Goal: Task Accomplishment & Management: Use online tool/utility

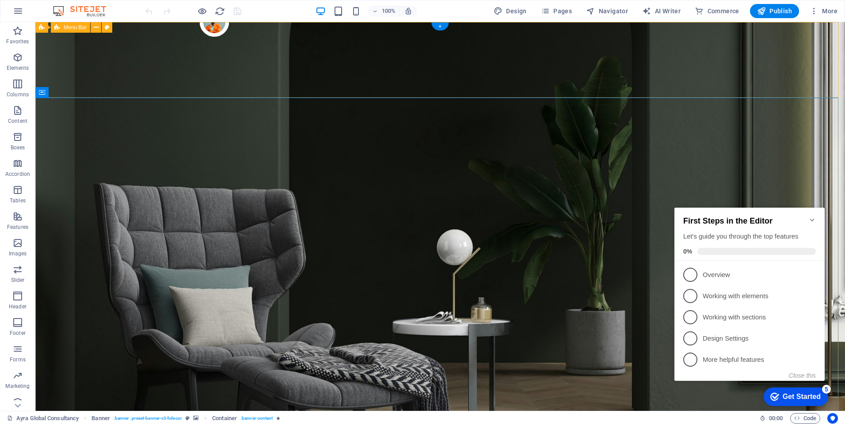
click at [565, 13] on span "Pages" at bounding box center [556, 11] width 31 height 9
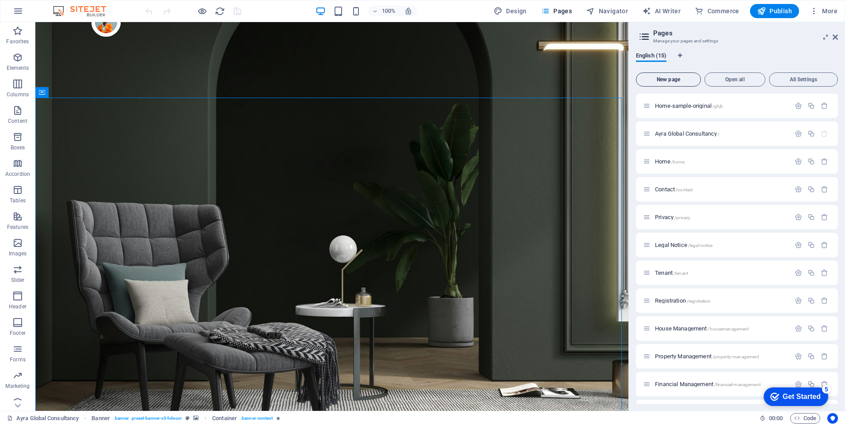
click at [667, 79] on span "New page" at bounding box center [668, 79] width 57 height 5
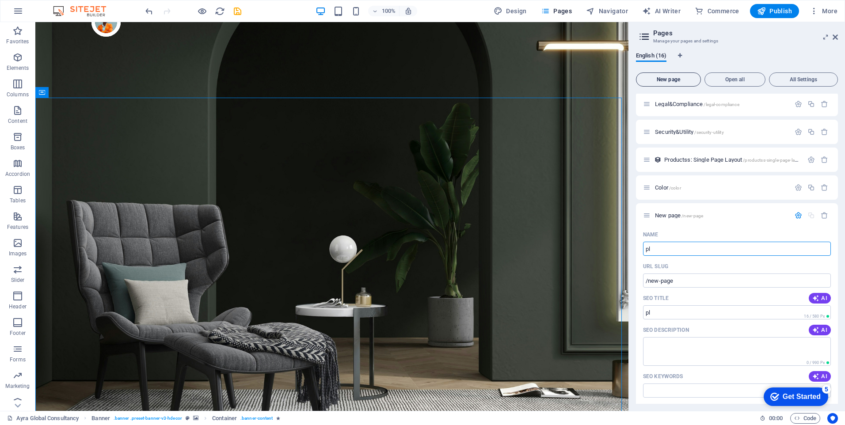
type input "p"
type input "P"
type input "/"
type input "Plot"
type input "/plot"
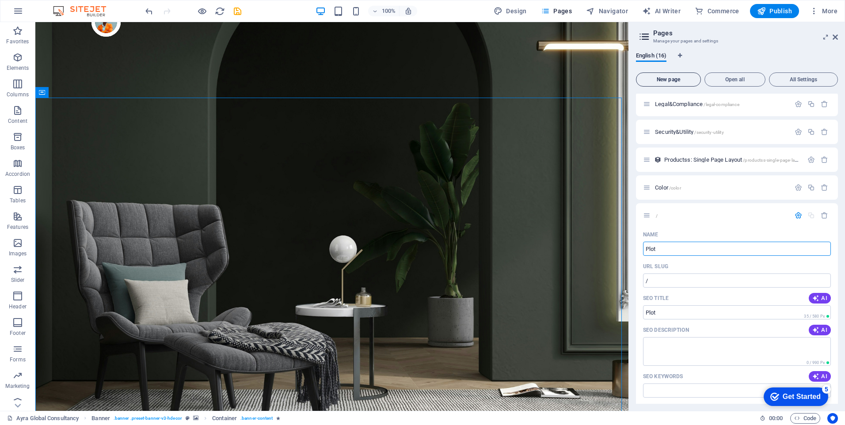
type input "Plot"
type input "PlotManagement"
type input "/plotmanagement"
type input "PlotManagement"
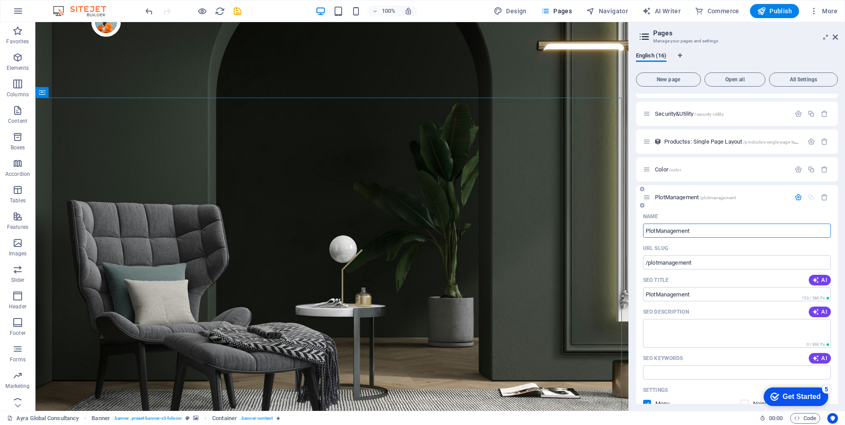
scroll to position [367, 0]
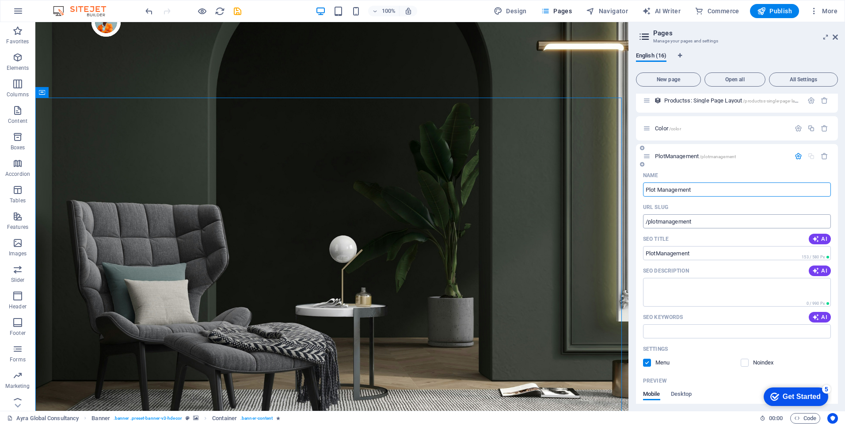
type input "Plot Management"
type input "/plot-management"
type input "Plot Management"
click at [795, 154] on icon "button" at bounding box center [799, 156] width 8 height 8
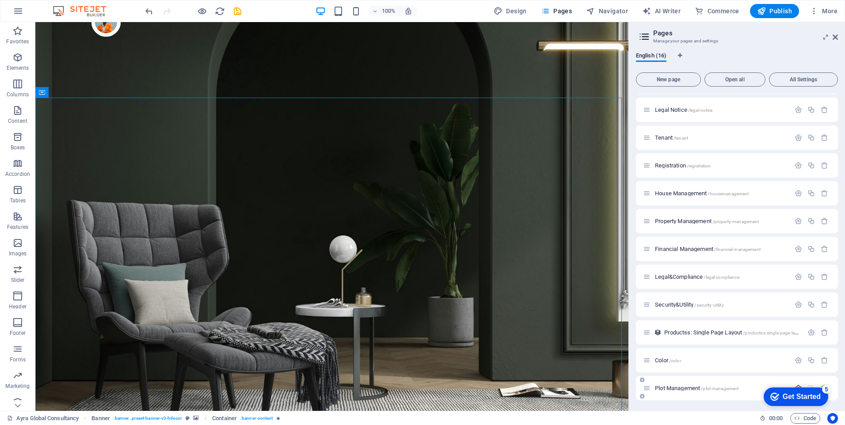
scroll to position [135, 0]
click at [673, 389] on span "Plot Management /plot-management" at bounding box center [697, 388] width 84 height 7
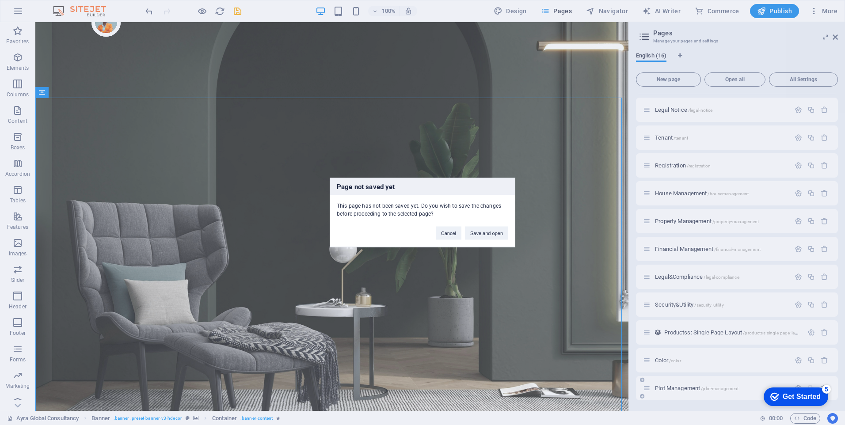
click at [673, 389] on div "Page not saved yet This page has not been saved yet. Do you wish to save the ch…" at bounding box center [422, 212] width 845 height 425
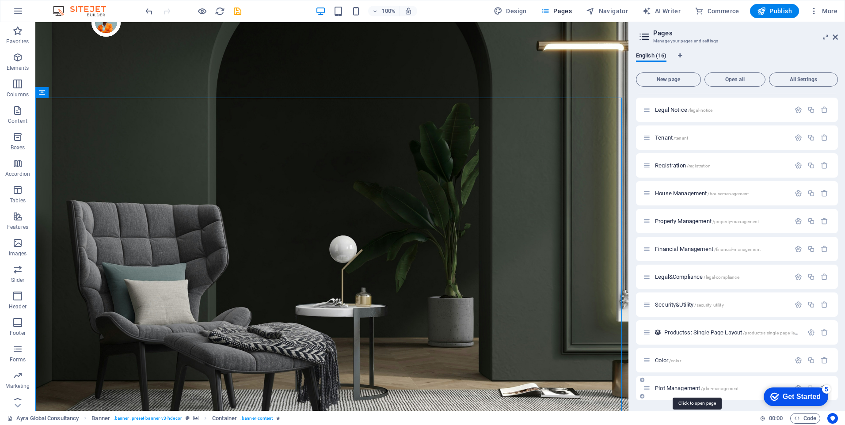
click at [673, 389] on span "Plot Management /plot-management" at bounding box center [697, 388] width 84 height 7
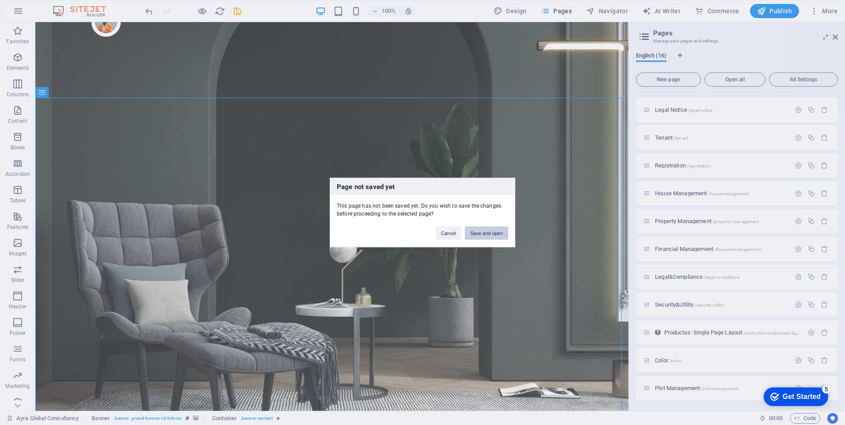
click at [498, 237] on button "Save and open" at bounding box center [486, 233] width 43 height 13
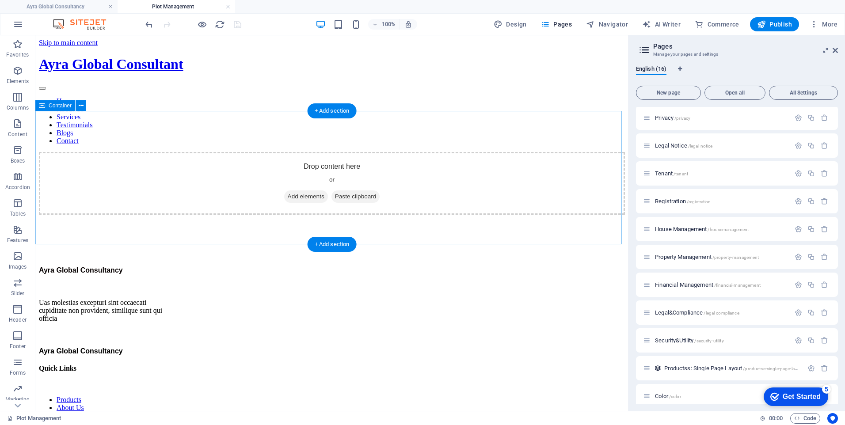
scroll to position [0, 0]
click at [181, 215] on div "Drop content here or Add elements Paste clipboard" at bounding box center [332, 183] width 586 height 63
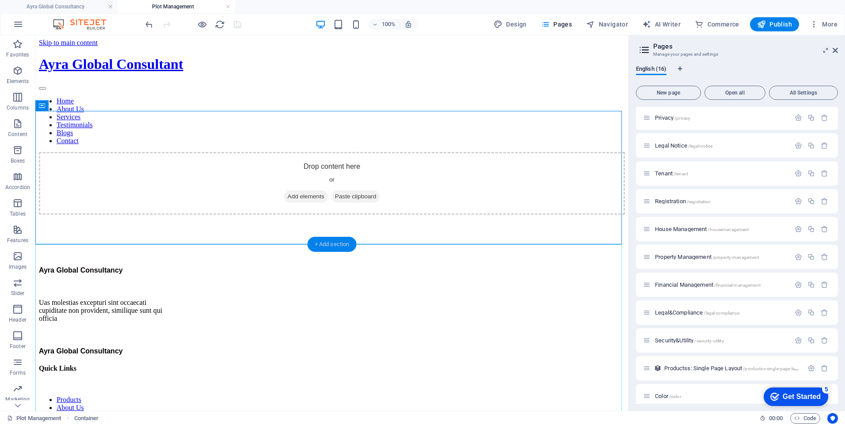
click at [327, 240] on div "+ Add section" at bounding box center [332, 244] width 49 height 15
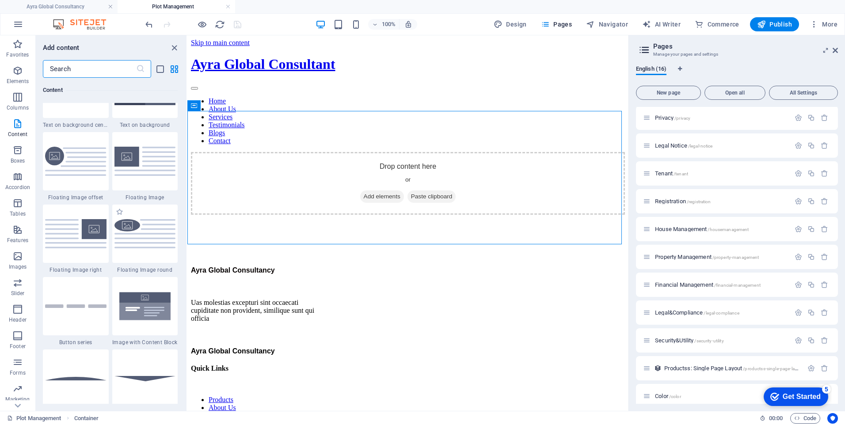
scroll to position [1900, 0]
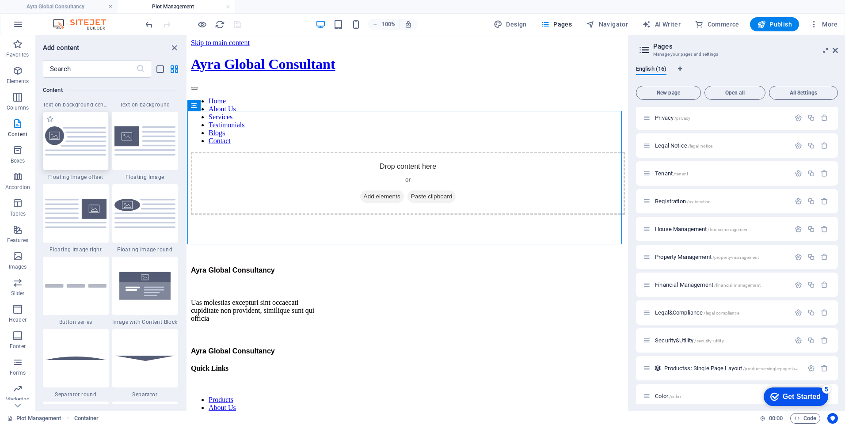
click at [72, 143] on img at bounding box center [75, 141] width 61 height 30
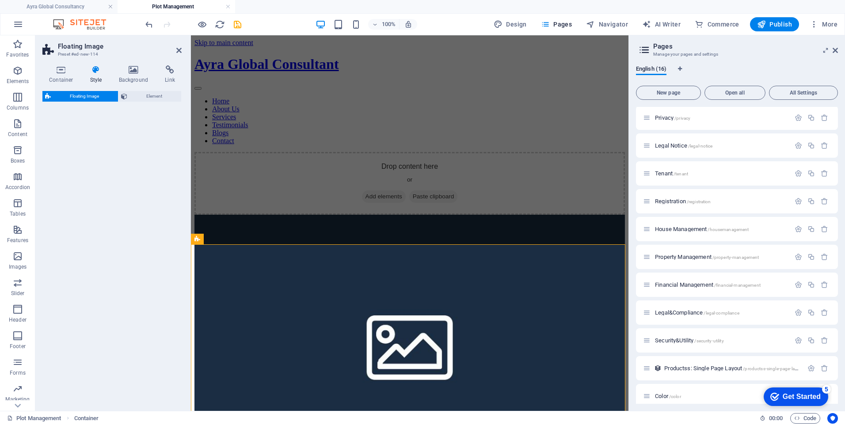
select select "%"
select select "rem"
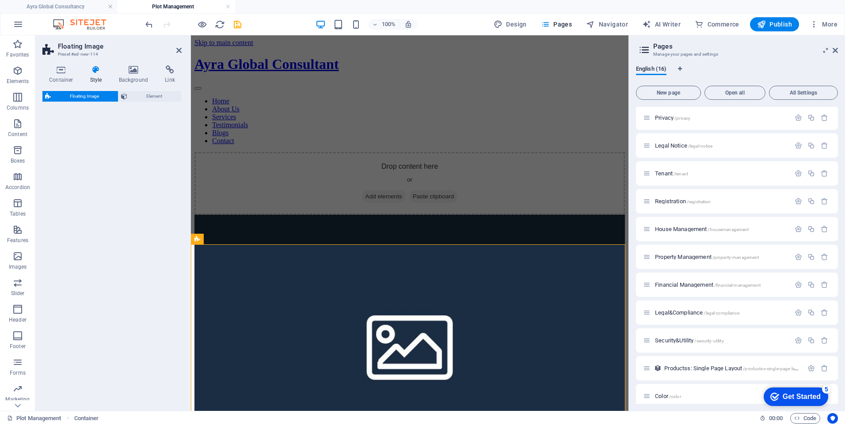
select select "%"
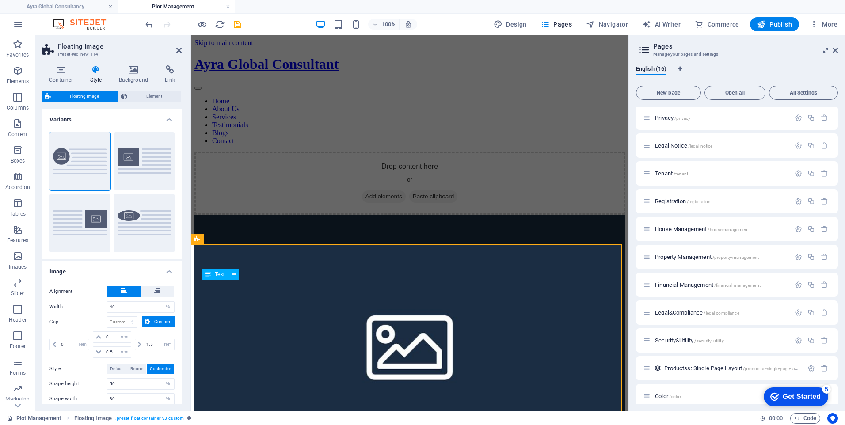
click at [436, 262] on div at bounding box center [409, 388] width 430 height 347
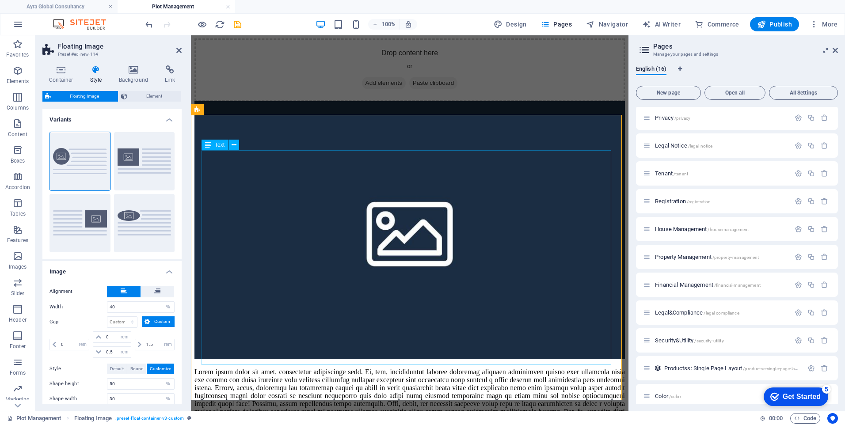
scroll to position [133, 0]
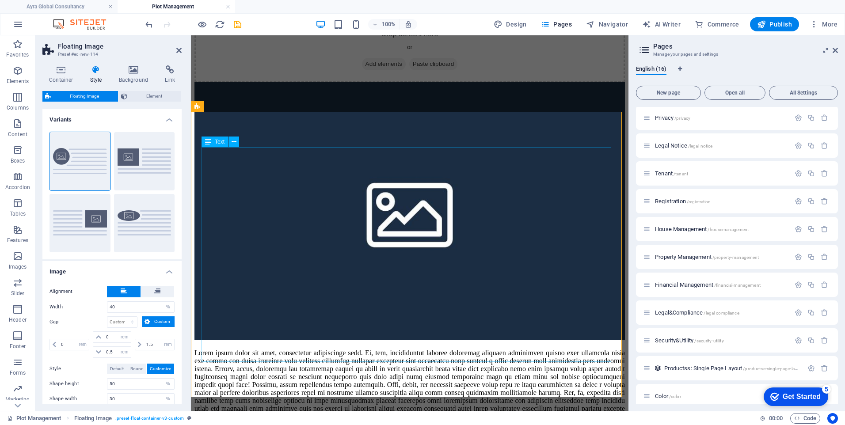
click at [322, 349] on div at bounding box center [409, 389] width 430 height 80
click at [374, 349] on div at bounding box center [409, 389] width 430 height 80
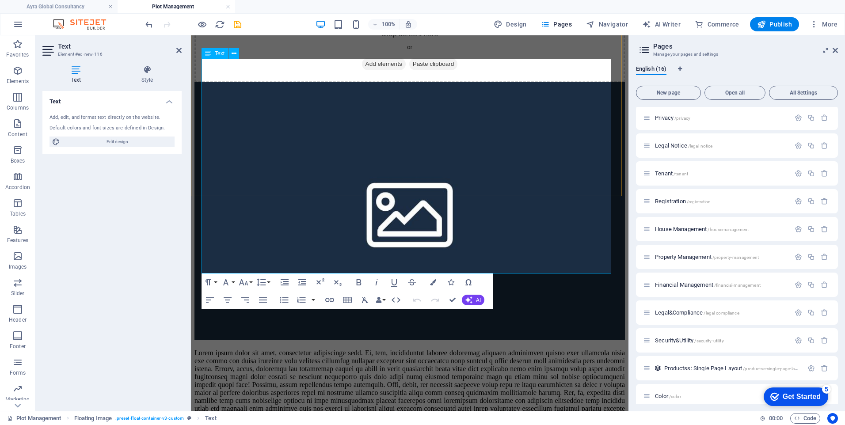
scroll to position [221, 0]
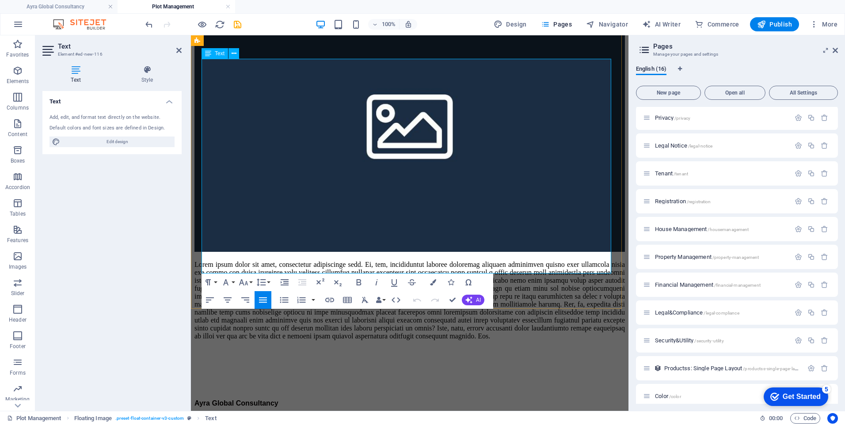
click at [410, 261] on p at bounding box center [409, 301] width 430 height 80
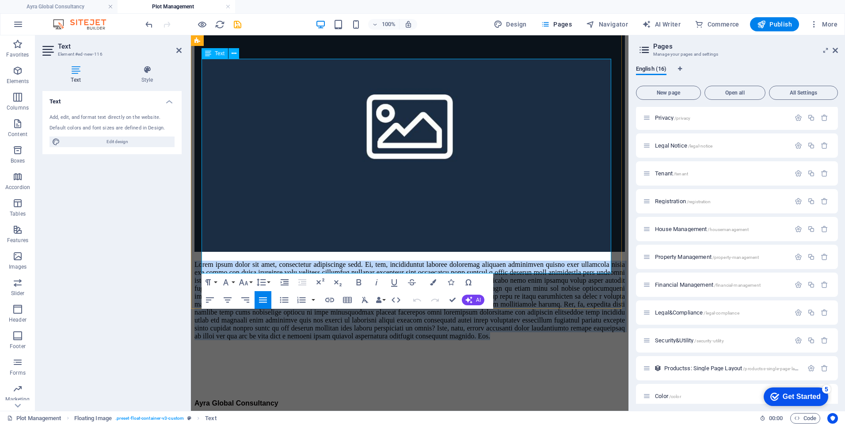
click at [410, 261] on p at bounding box center [409, 301] width 430 height 80
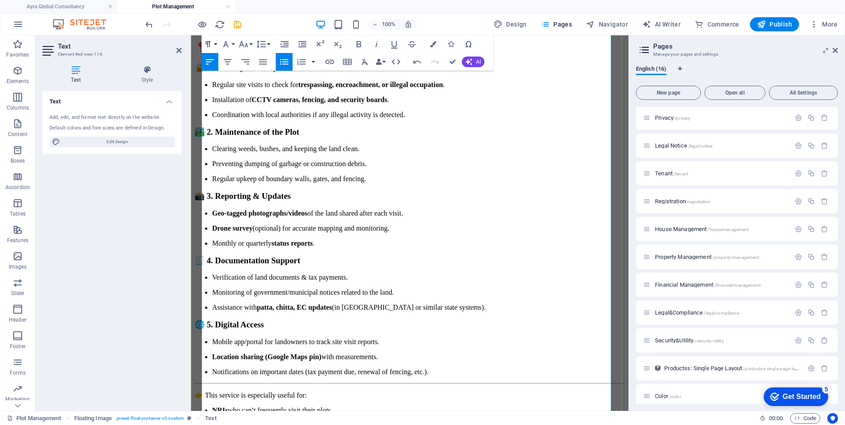
scroll to position [530, 0]
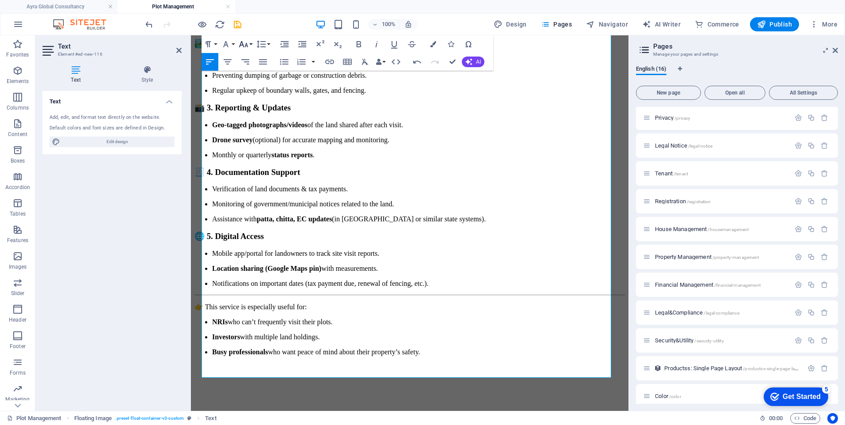
click at [252, 43] on button "Font Size" at bounding box center [245, 44] width 17 height 18
click at [255, 73] on link "18" at bounding box center [253, 69] width 32 height 13
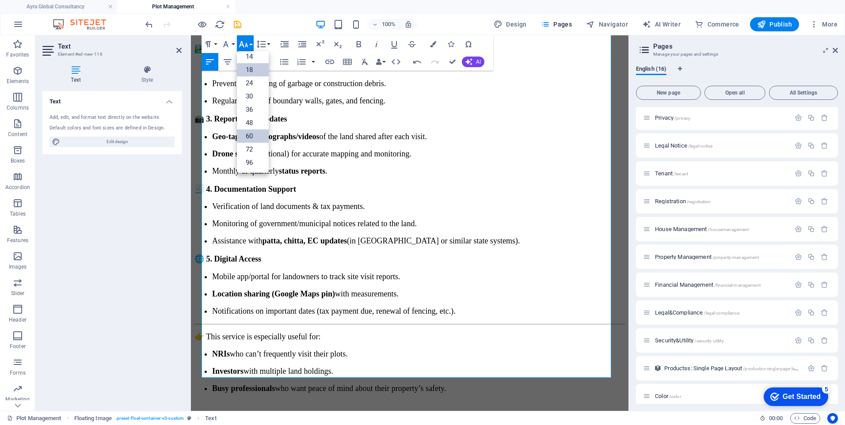
scroll to position [508, 0]
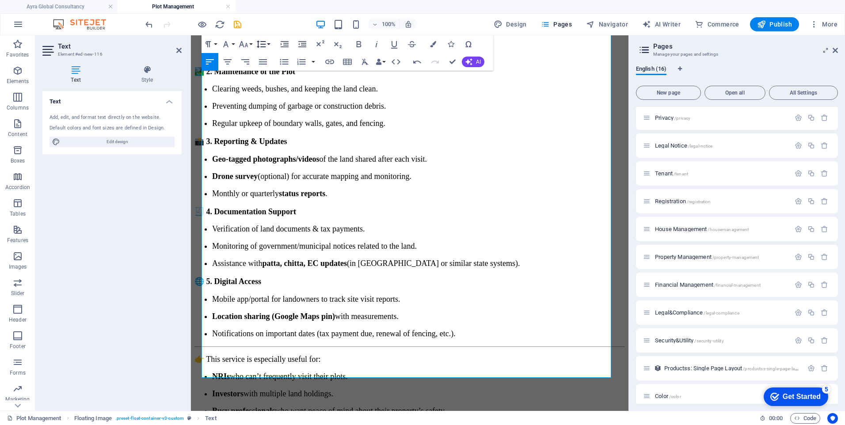
click at [270, 44] on button "Line Height" at bounding box center [263, 44] width 17 height 18
click at [271, 73] on link "Single" at bounding box center [274, 74] width 39 height 13
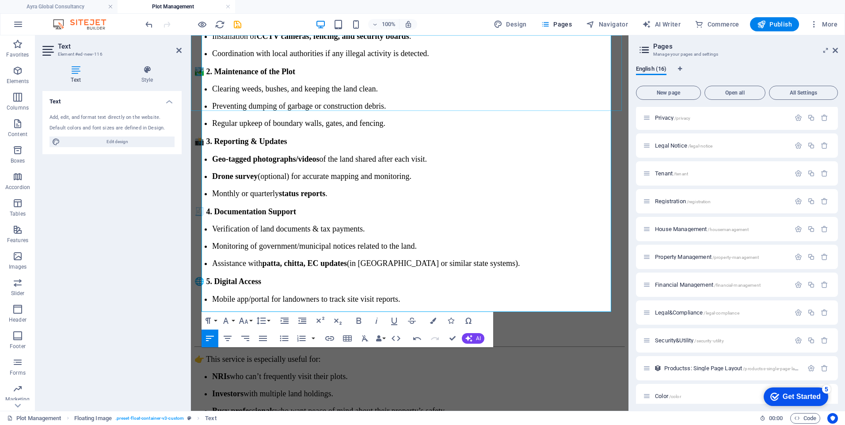
scroll to position [451, 0]
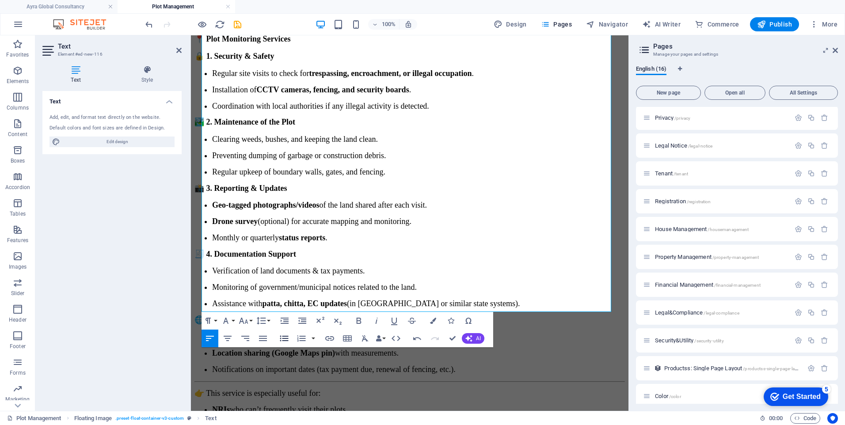
click at [282, 339] on icon "button" at bounding box center [284, 339] width 8 height 6
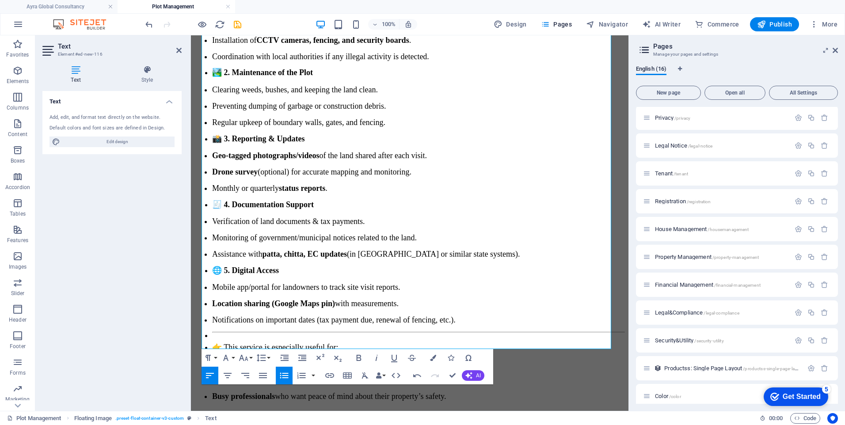
click at [289, 379] on icon "button" at bounding box center [284, 375] width 11 height 11
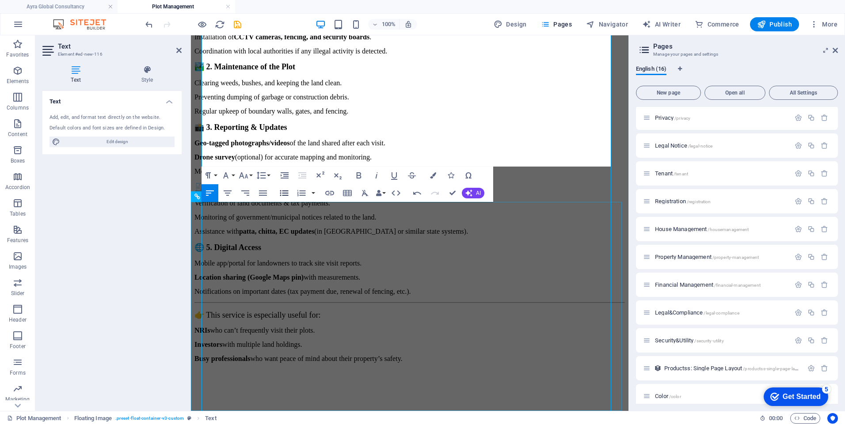
scroll to position [377, 0]
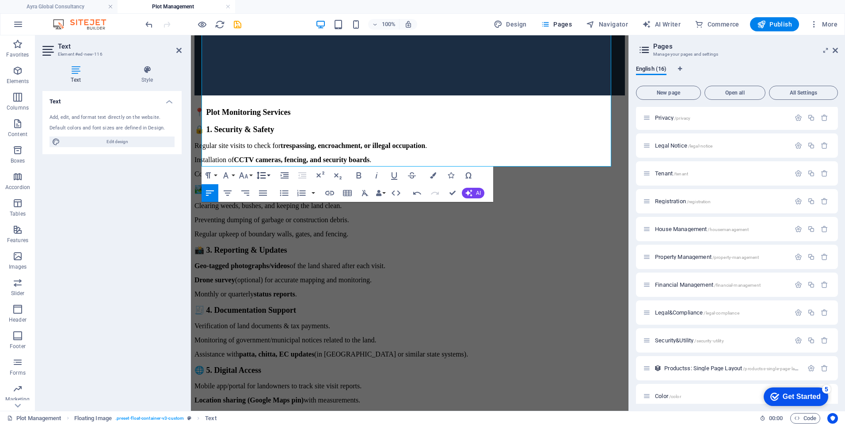
click at [267, 175] on button "Line Height" at bounding box center [263, 176] width 17 height 18
click at [272, 194] on link "Default" at bounding box center [274, 192] width 39 height 13
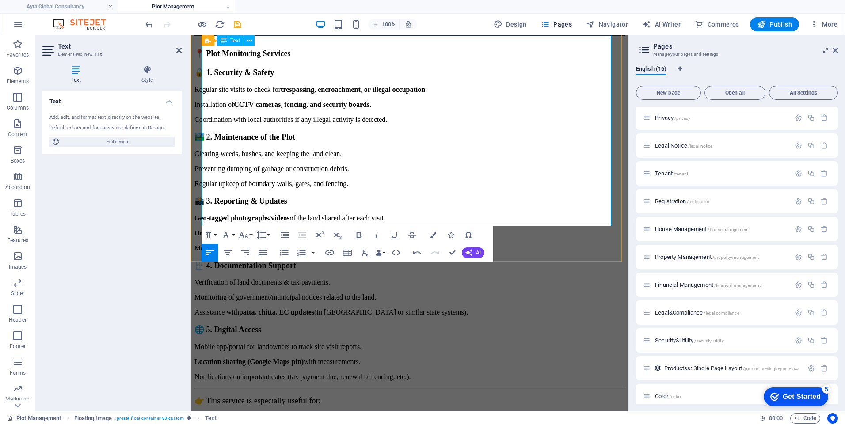
click at [546, 396] on p "👉 This service is especially useful for:" at bounding box center [409, 401] width 430 height 10
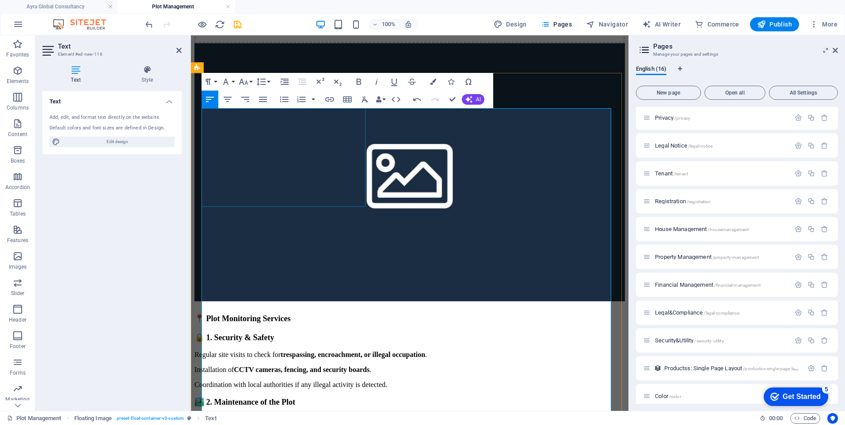
click at [280, 145] on figure at bounding box center [409, 173] width 430 height 260
select select "%"
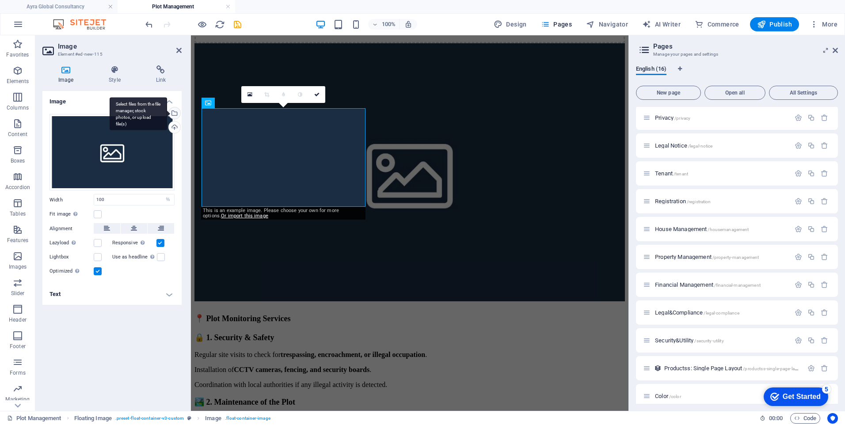
click at [175, 112] on div "Select files from the file manager, stock photos, or upload file(s)" at bounding box center [173, 113] width 13 height 13
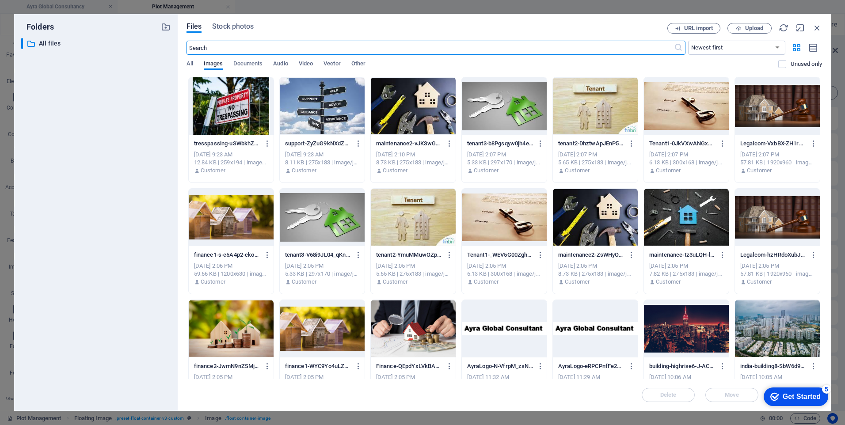
scroll to position [121, 0]
click at [246, 111] on div at bounding box center [231, 105] width 85 height 57
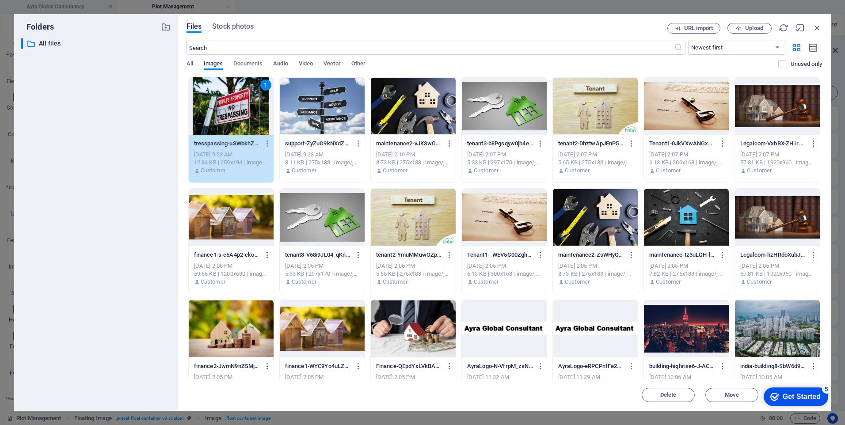
click at [246, 111] on div "1" at bounding box center [231, 105] width 85 height 57
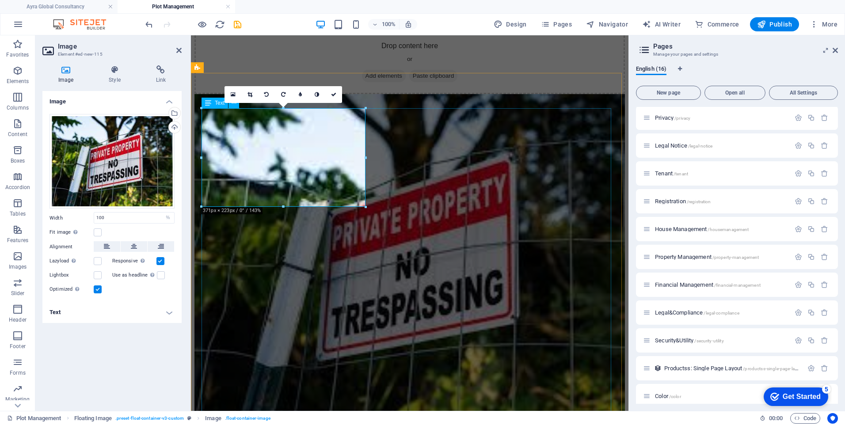
scroll to position [171, 0]
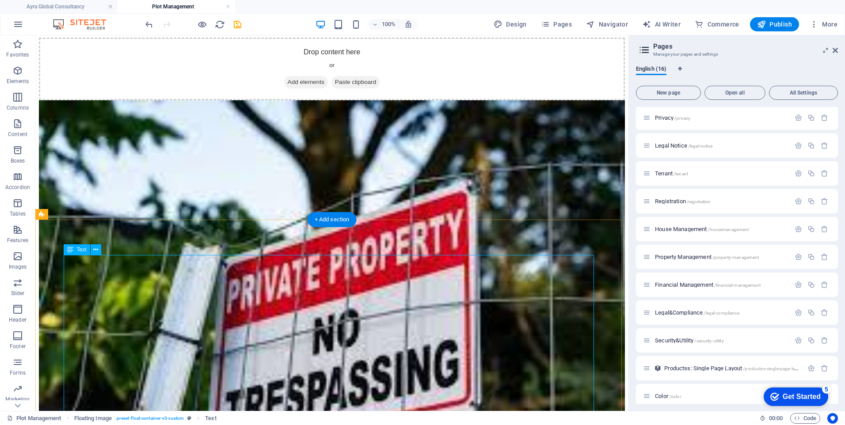
scroll to position [133, 0]
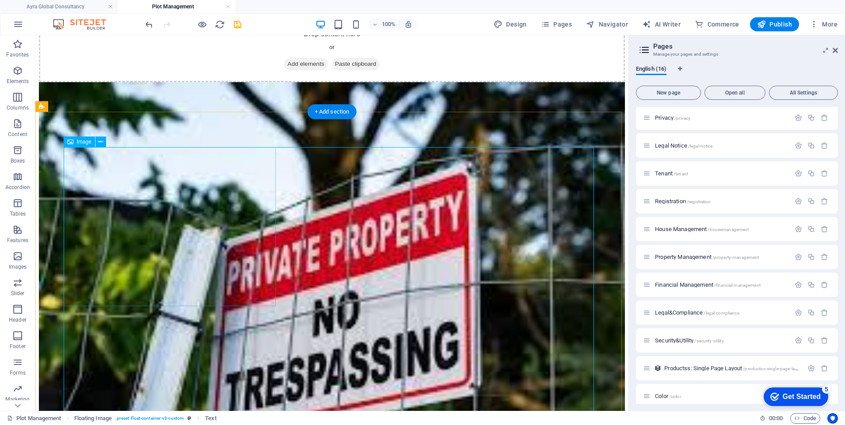
click at [178, 231] on figure at bounding box center [332, 302] width 586 height 441
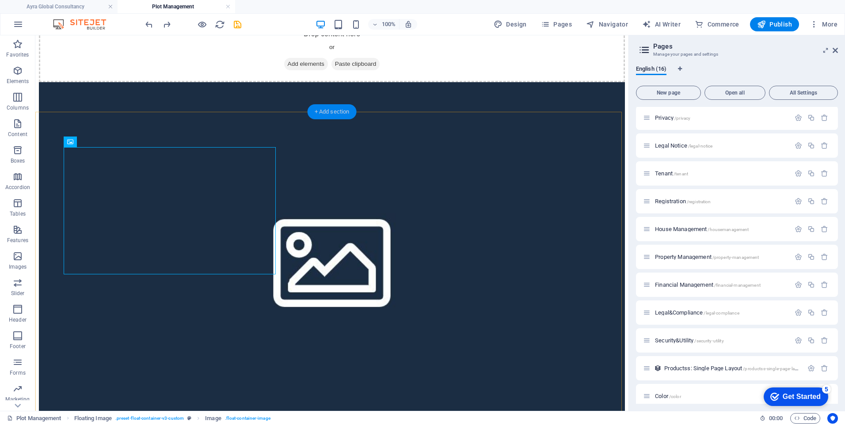
click at [323, 112] on div "+ Add section" at bounding box center [332, 111] width 49 height 15
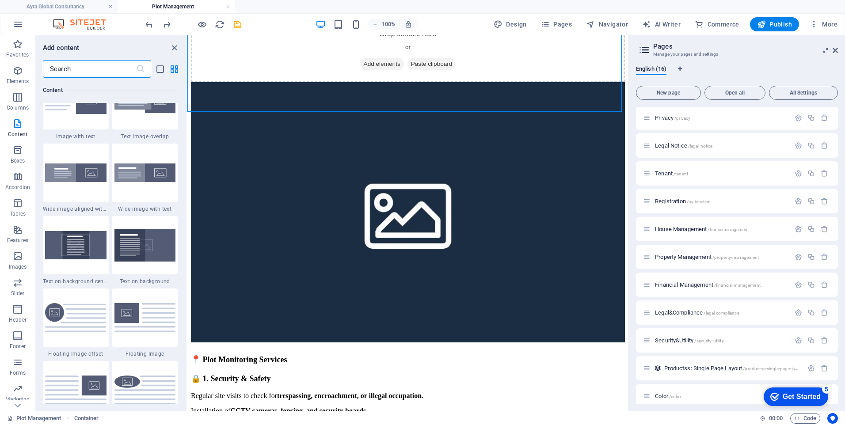
scroll to position [1767, 0]
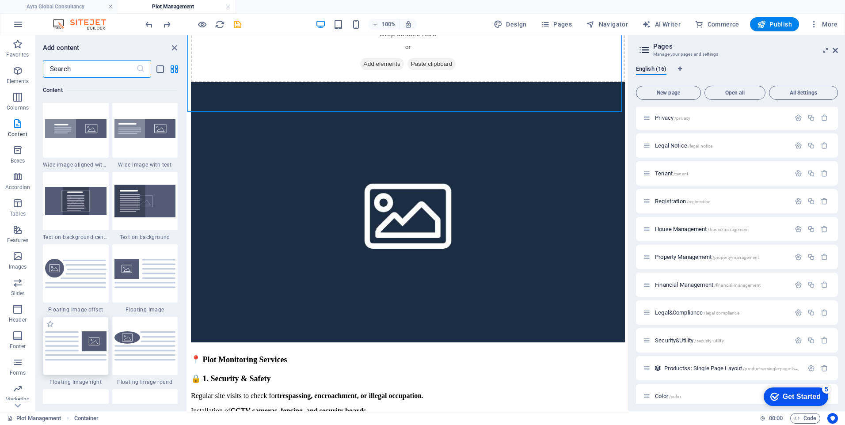
click at [106, 340] on img at bounding box center [75, 345] width 61 height 29
click at [187, 340] on div "Drag here to replace the existing content. Press “Ctrl” if you want to create a…" at bounding box center [407, 223] width 441 height 376
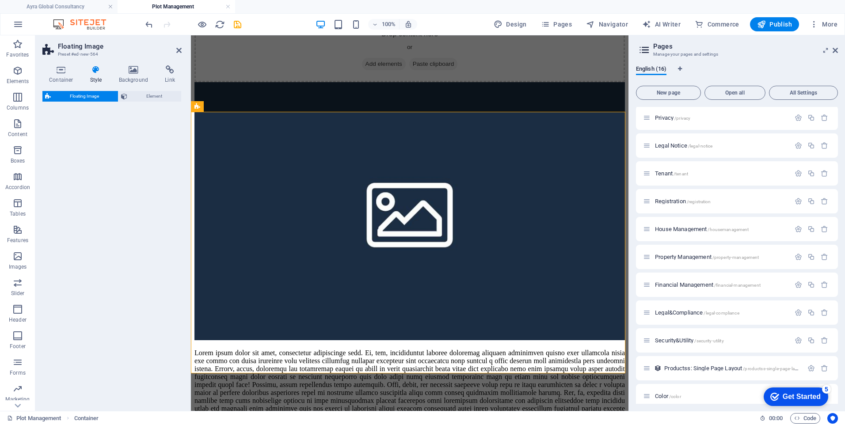
select select "%"
select select "rem"
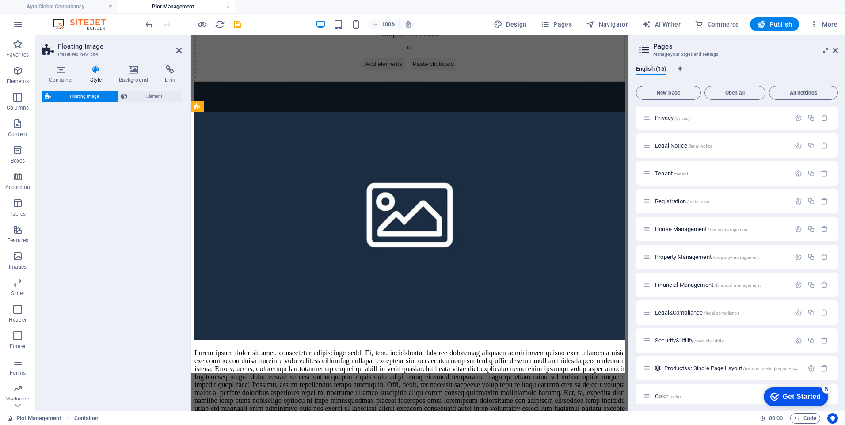
select select "preset-float-container-v3-default-right"
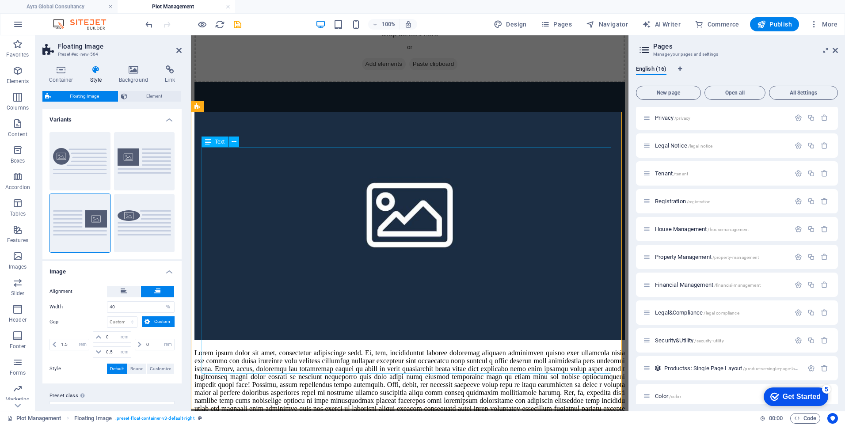
click at [383, 349] on div at bounding box center [409, 389] width 430 height 80
click at [374, 349] on div at bounding box center [409, 389] width 430 height 80
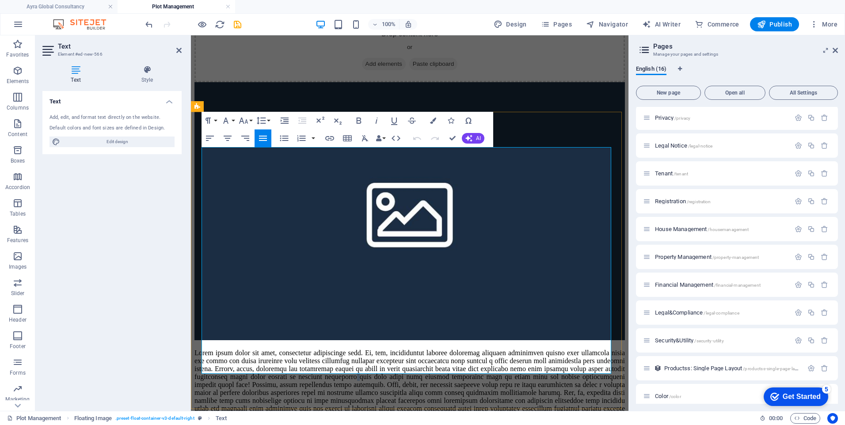
click at [292, 349] on p at bounding box center [409, 389] width 430 height 80
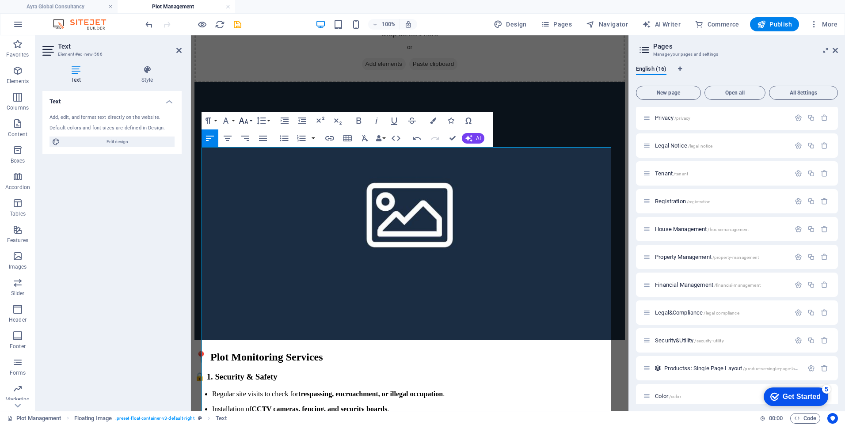
click at [249, 122] on button "Font Size" at bounding box center [245, 121] width 17 height 18
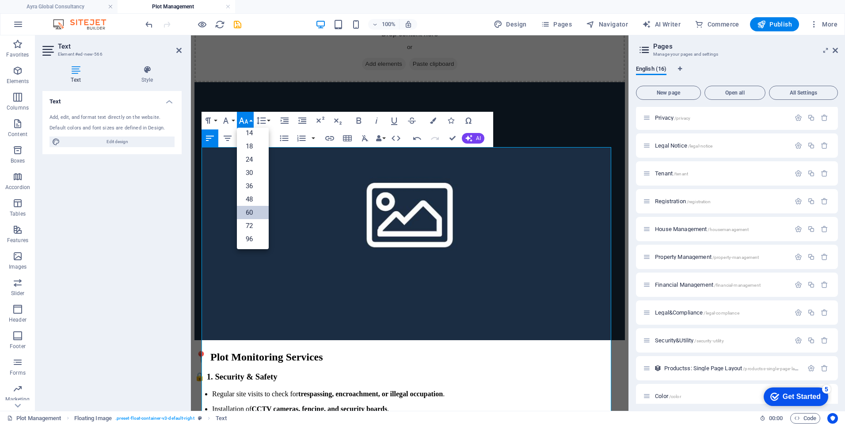
scroll to position [71, 0]
click at [250, 144] on link "18" at bounding box center [253, 146] width 32 height 13
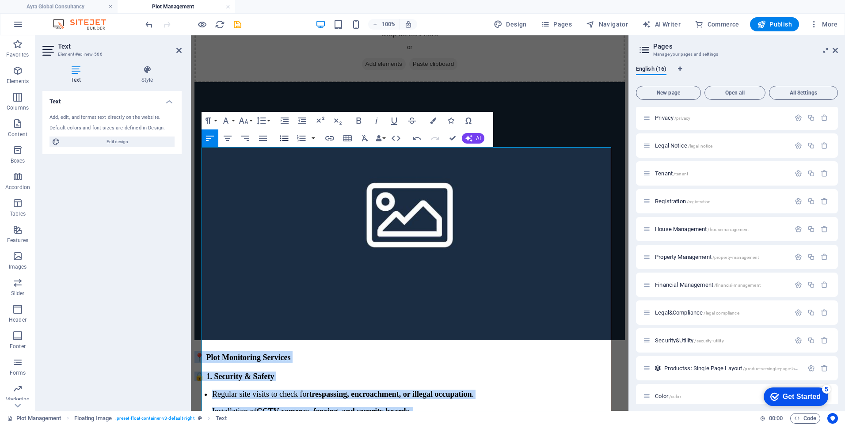
click at [278, 137] on button "Unordered List" at bounding box center [284, 138] width 17 height 18
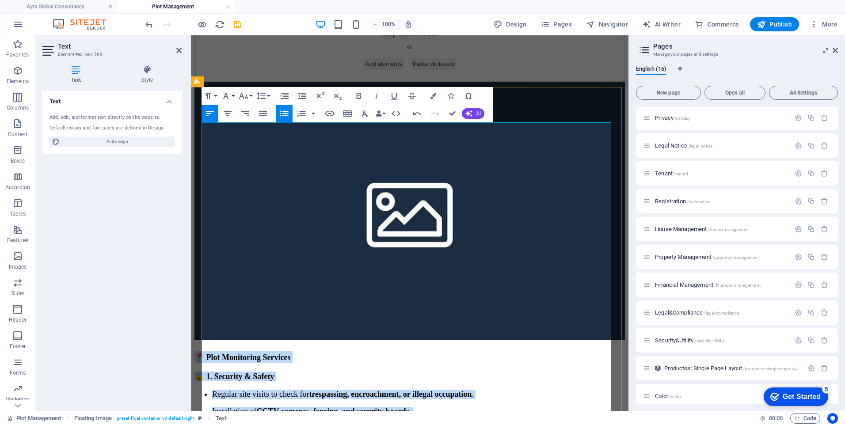
scroll to position [157, 0]
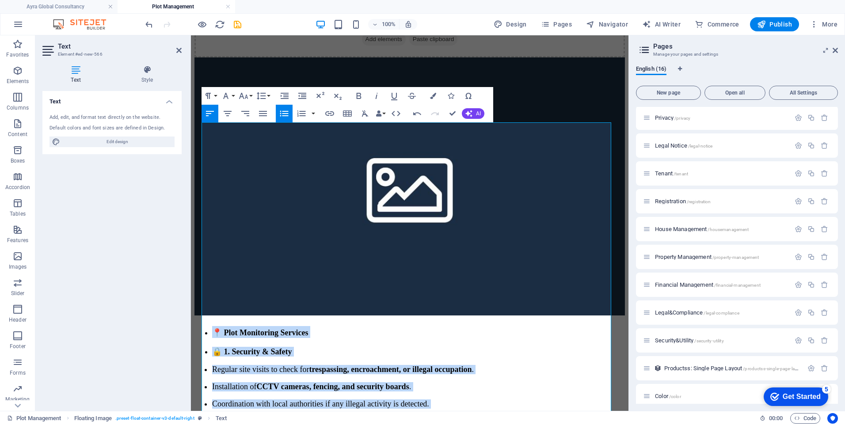
click at [285, 116] on icon "button" at bounding box center [284, 114] width 8 height 6
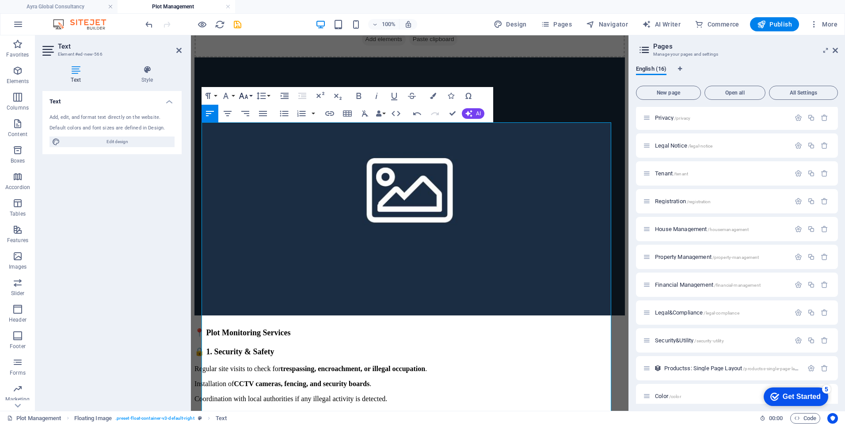
click at [252, 95] on button "Font Size" at bounding box center [245, 96] width 17 height 18
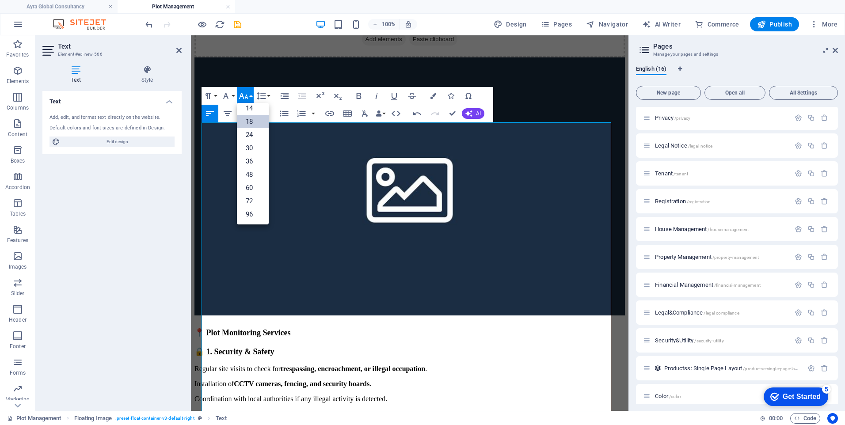
scroll to position [71, 0]
click at [252, 123] on link "18" at bounding box center [253, 121] width 32 height 13
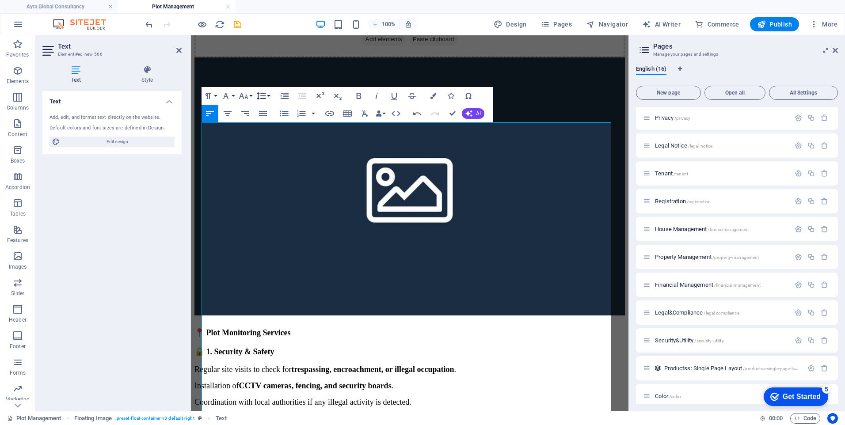
click at [264, 95] on icon "button" at bounding box center [261, 96] width 11 height 11
click at [271, 125] on link "Single" at bounding box center [274, 126] width 39 height 13
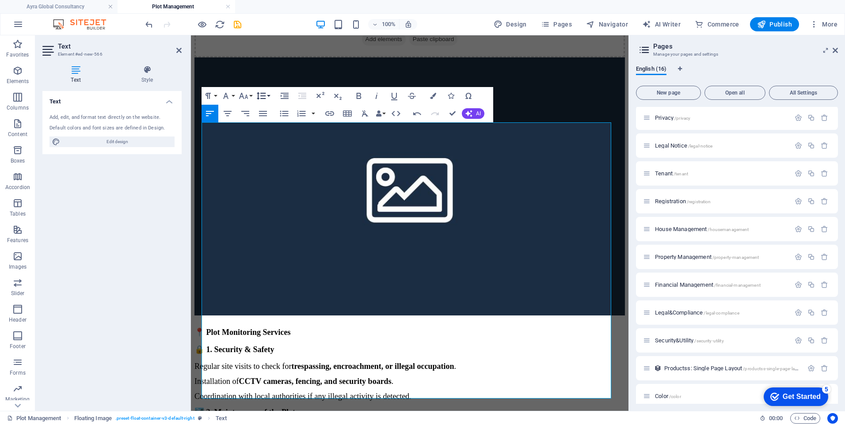
click at [266, 97] on icon "button" at bounding box center [261, 96] width 11 height 11
click at [274, 141] on link "1.15" at bounding box center [274, 139] width 39 height 13
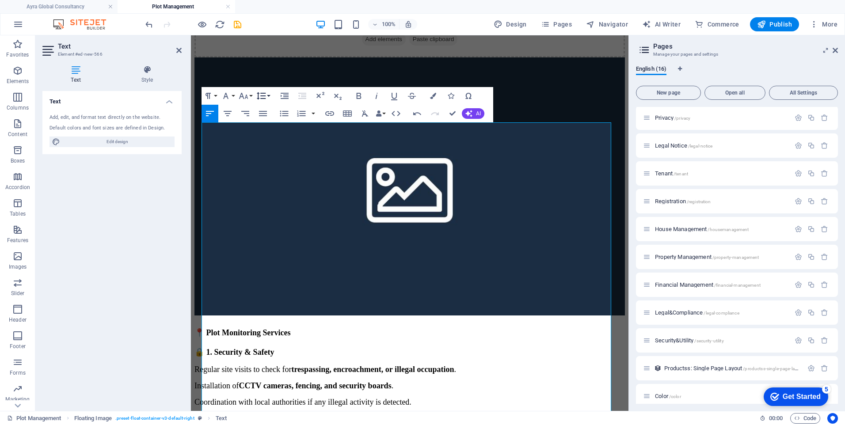
click at [267, 94] on button "Line Height" at bounding box center [263, 96] width 17 height 18
click at [270, 150] on link "1.5" at bounding box center [274, 152] width 39 height 13
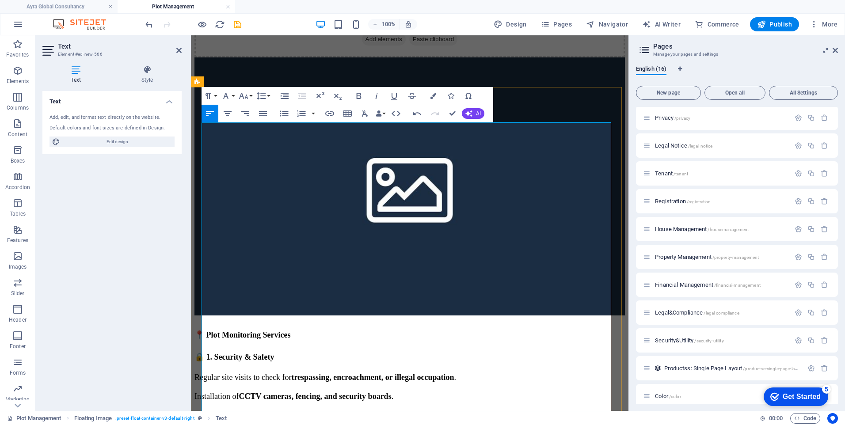
click at [492, 187] on figure at bounding box center [409, 187] width 430 height 260
select select "%"
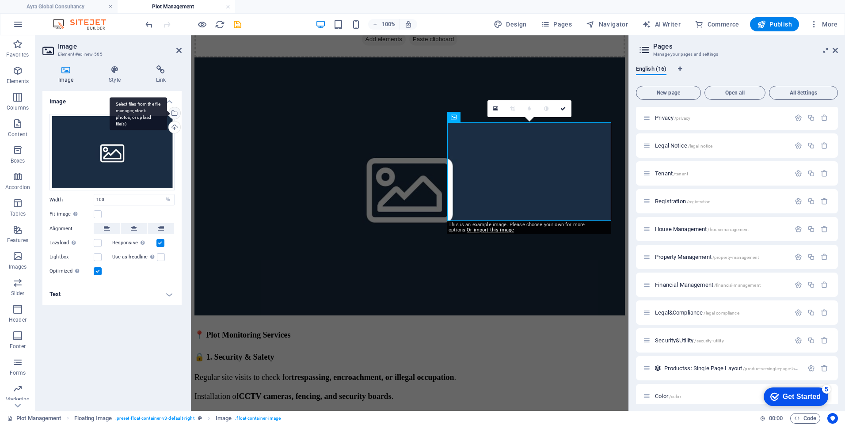
click at [175, 112] on div "Select files from the file manager, stock photos, or upload file(s)" at bounding box center [173, 113] width 13 height 13
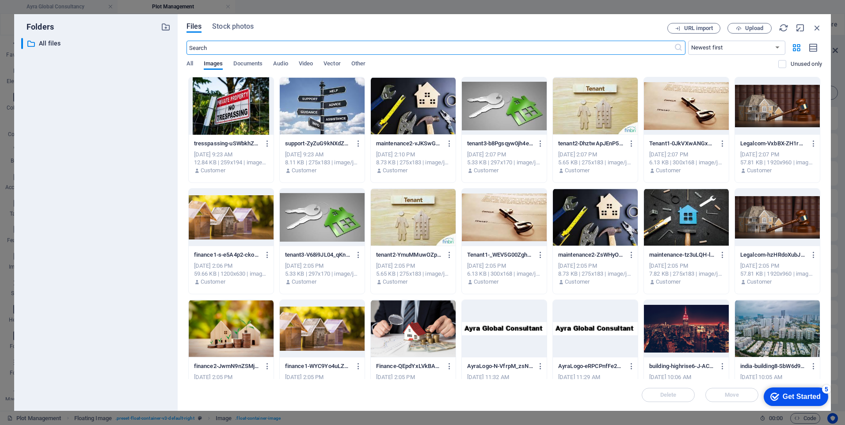
click at [232, 122] on div at bounding box center [231, 105] width 85 height 57
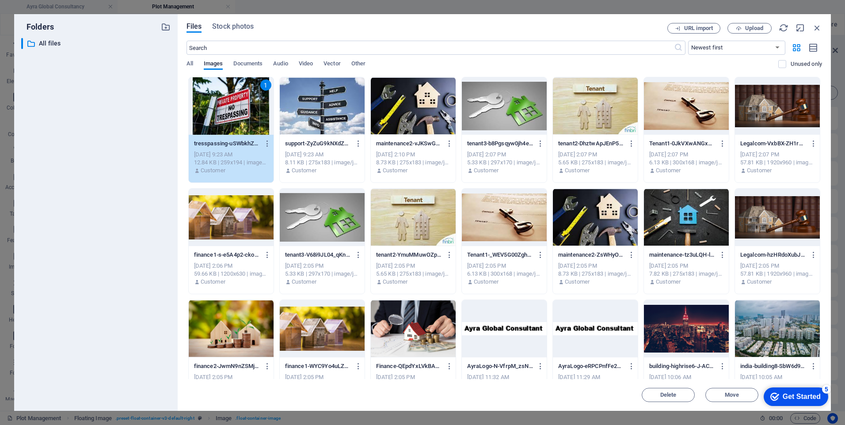
click at [232, 122] on div "1" at bounding box center [231, 105] width 85 height 57
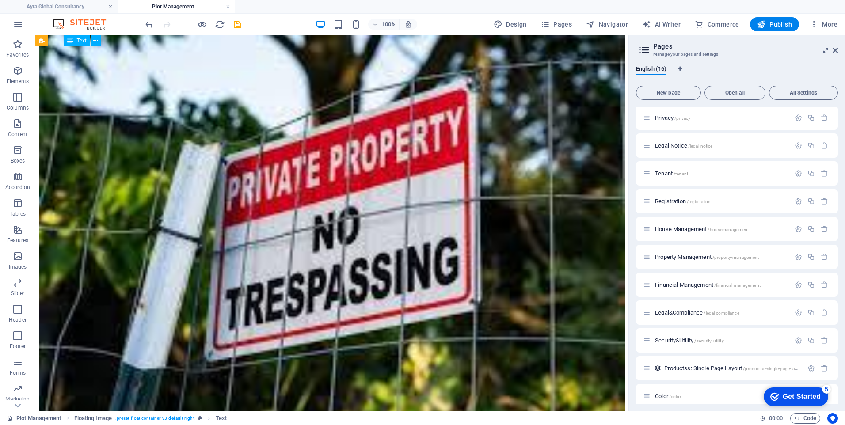
scroll to position [202, 0]
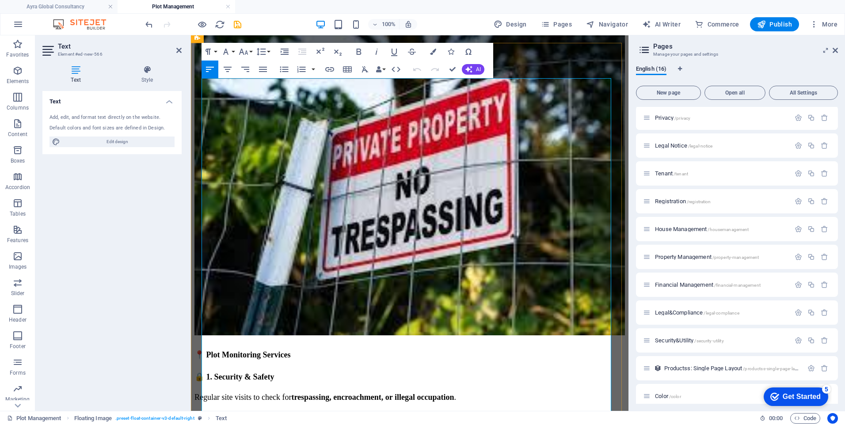
drag, startPoint x: 473, startPoint y: 251, endPoint x: 206, endPoint y: 237, distance: 267.3
drag, startPoint x: 530, startPoint y: 229, endPoint x: 218, endPoint y: 216, distance: 312.3
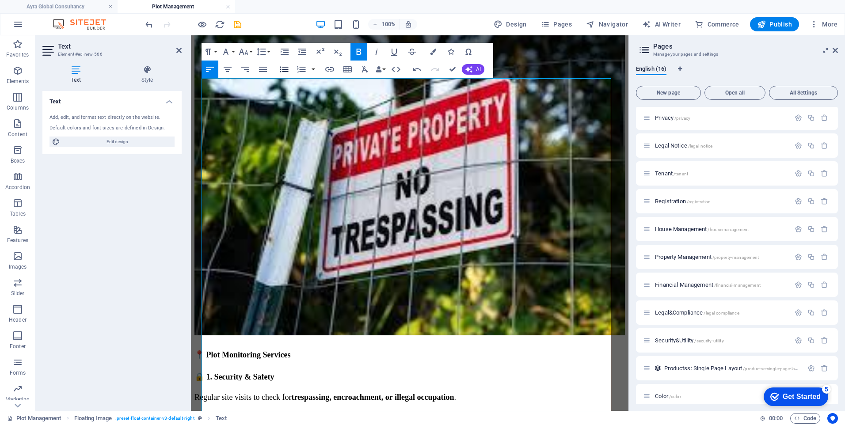
click at [284, 65] on icon "button" at bounding box center [284, 69] width 11 height 11
click at [284, 66] on icon "button" at bounding box center [284, 69] width 11 height 11
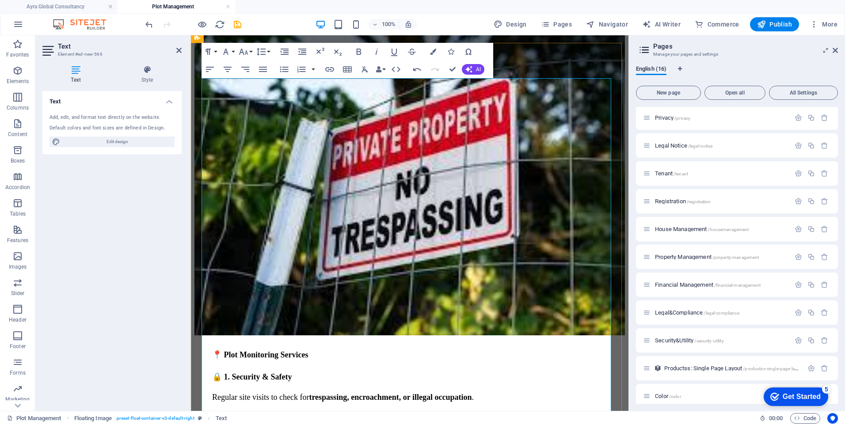
drag, startPoint x: 533, startPoint y: 229, endPoint x: 218, endPoint y: 216, distance: 314.9
click at [285, 66] on icon "button" at bounding box center [284, 69] width 11 height 11
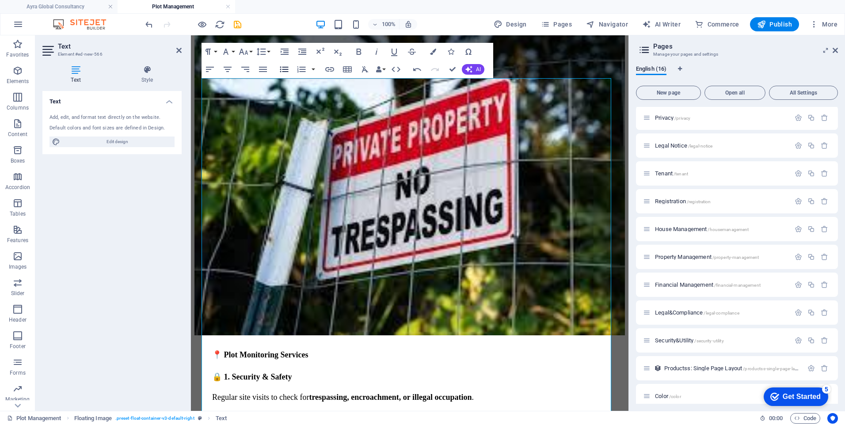
click at [285, 66] on icon "button" at bounding box center [284, 69] width 11 height 11
drag, startPoint x: 532, startPoint y: 227, endPoint x: 284, endPoint y: 215, distance: 248.7
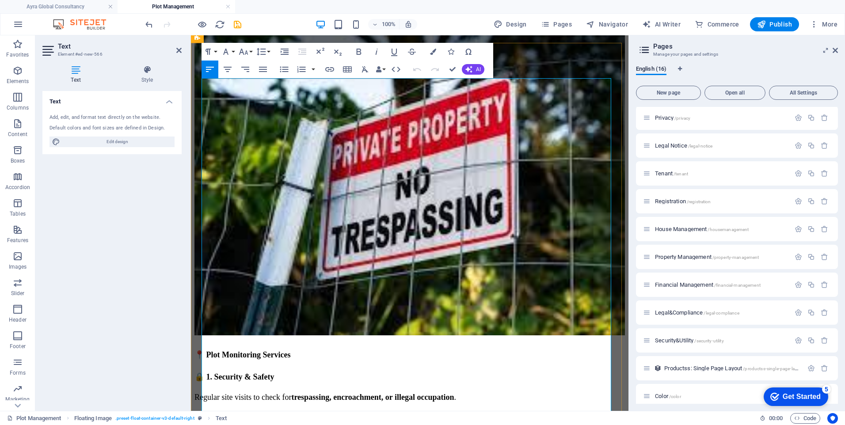
click at [236, 26] on icon "save" at bounding box center [237, 24] width 10 height 10
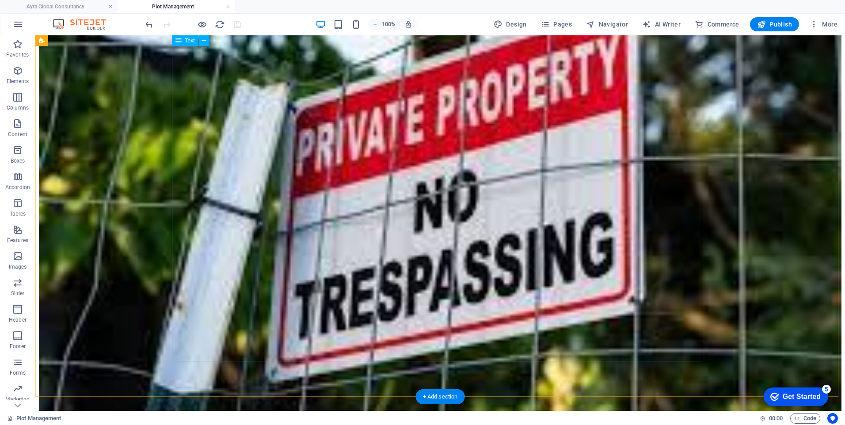
scroll to position [467, 0]
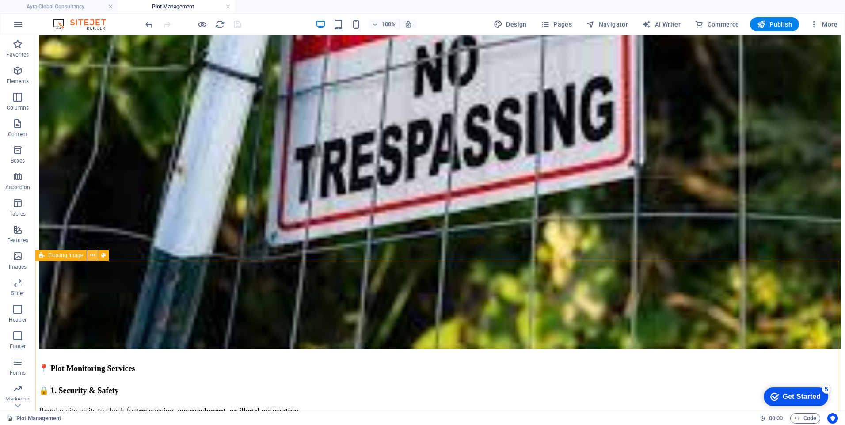
click at [94, 256] on icon at bounding box center [92, 255] width 5 height 9
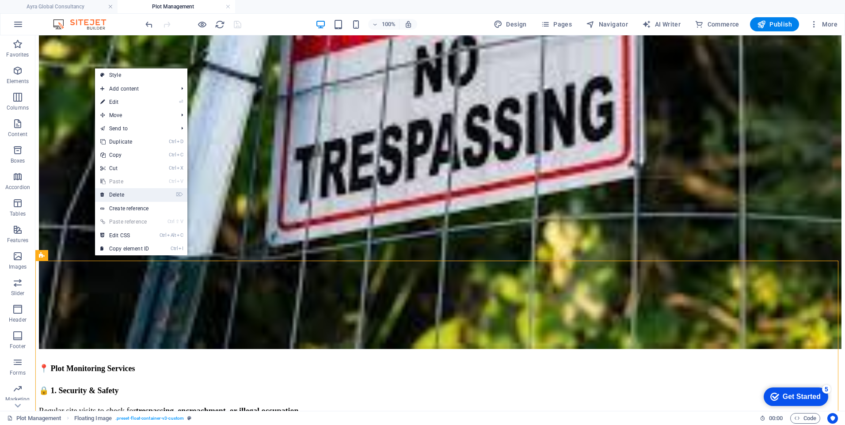
click at [134, 193] on link "⌦ Delete" at bounding box center [124, 194] width 59 height 13
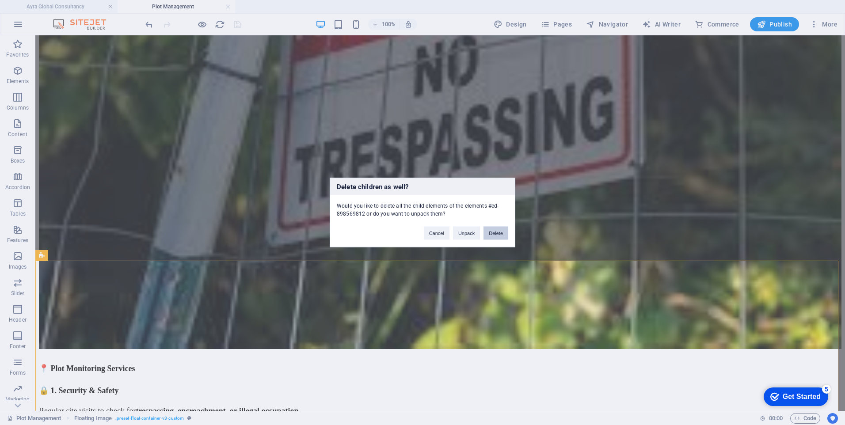
click at [495, 234] on button "Delete" at bounding box center [495, 233] width 25 height 13
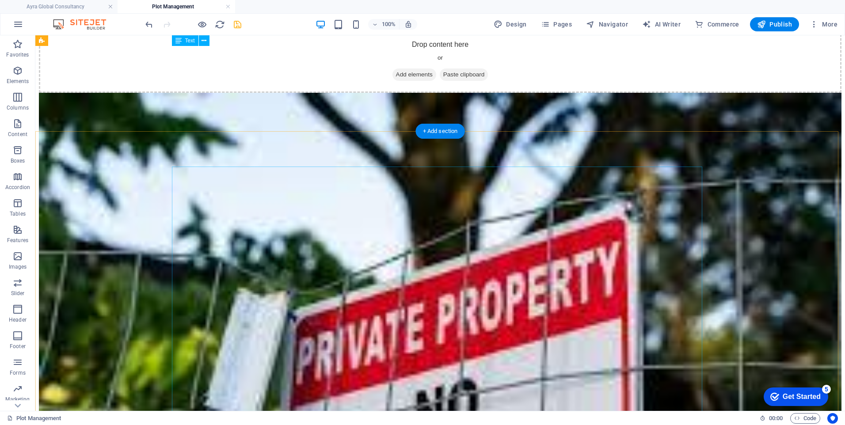
scroll to position [113, 0]
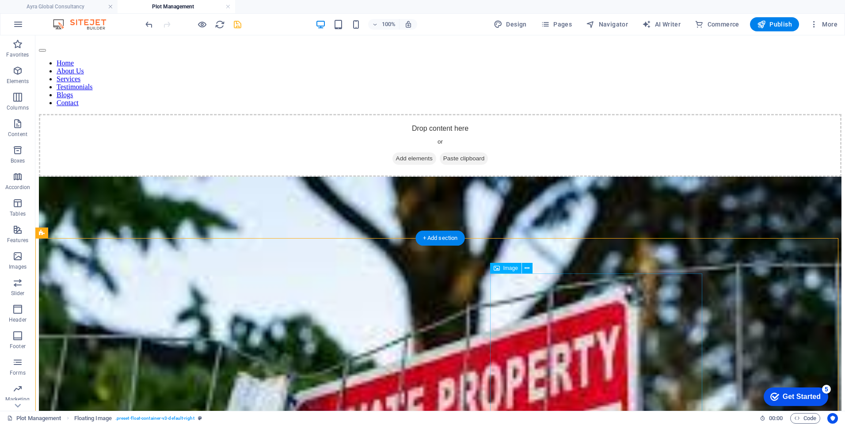
scroll to position [88, 0]
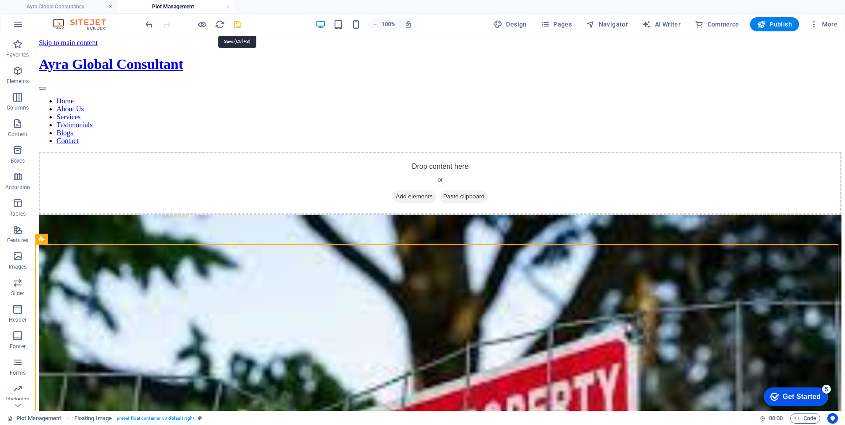
click at [237, 23] on icon "save" at bounding box center [237, 24] width 10 height 10
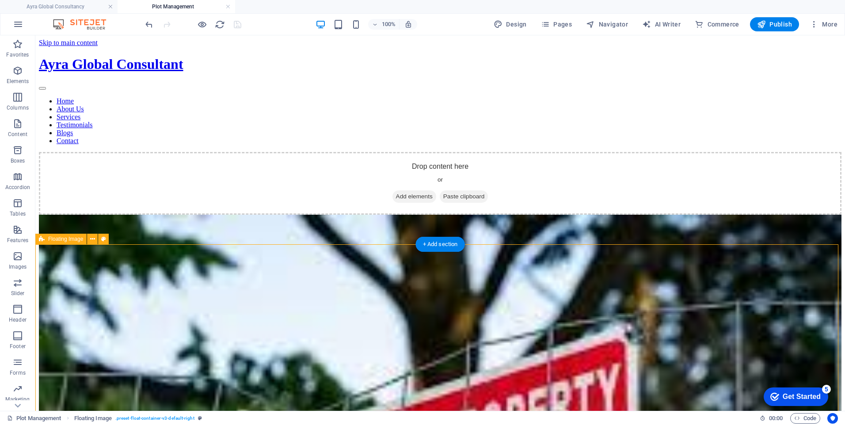
select select "%"
select select "rem"
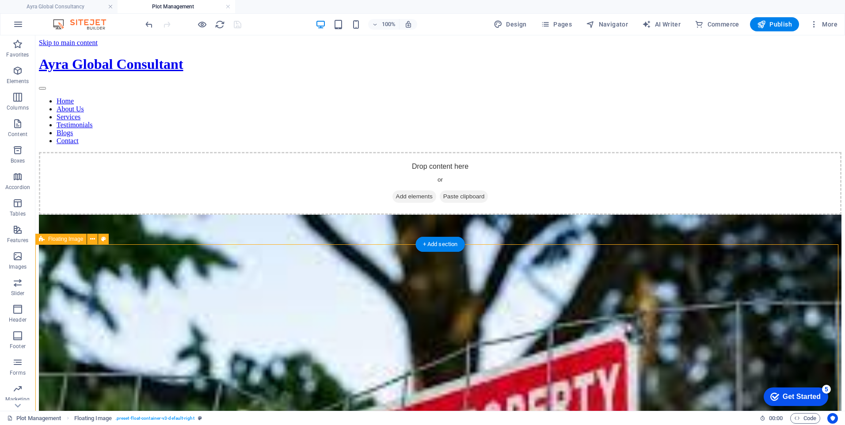
select select "rem"
select select "preset-float-container-v3-default-right"
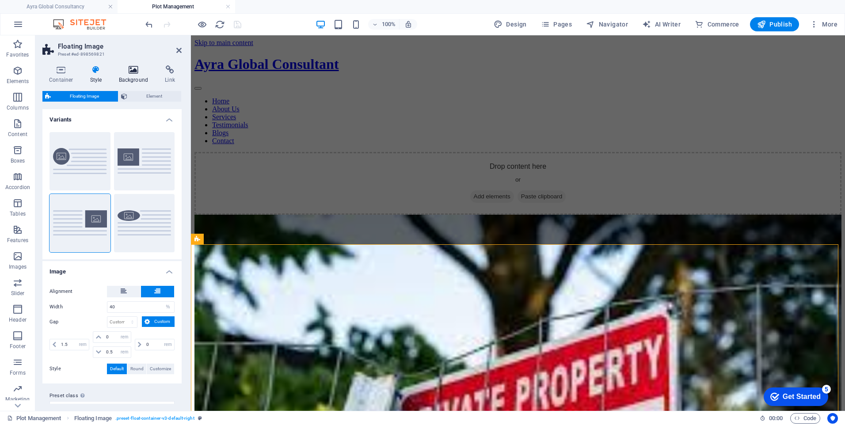
click at [135, 71] on icon at bounding box center [133, 69] width 43 height 9
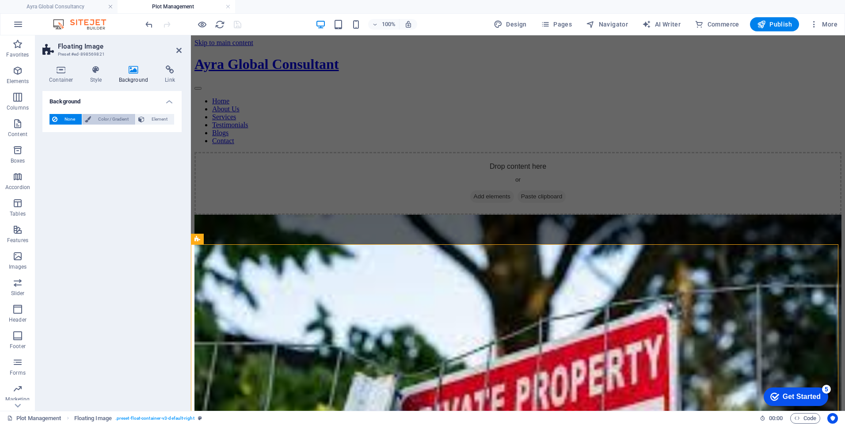
click at [105, 121] on span "Color / Gradient" at bounding box center [113, 119] width 39 height 11
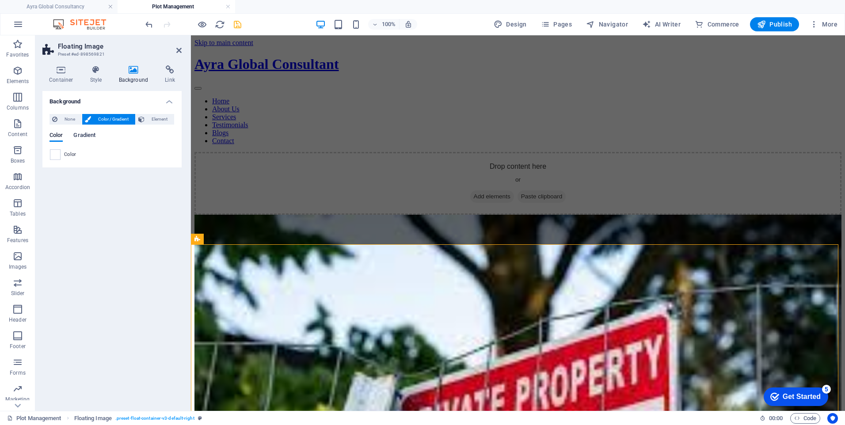
click at [83, 136] on span "Gradient" at bounding box center [84, 136] width 22 height 12
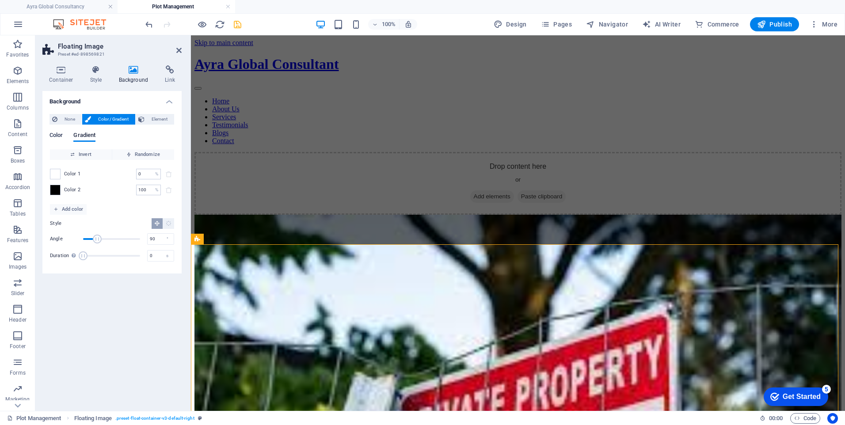
click at [51, 136] on span "Color" at bounding box center [55, 136] width 13 height 12
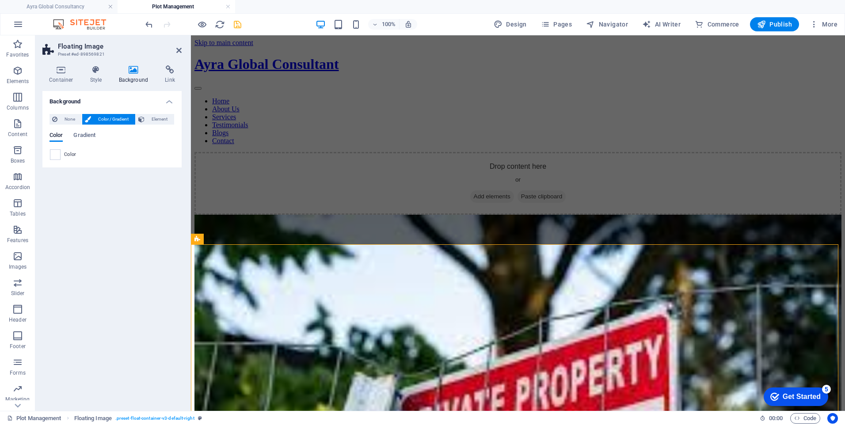
click at [65, 154] on span "Color" at bounding box center [70, 154] width 12 height 7
click at [54, 157] on span at bounding box center [55, 155] width 10 height 10
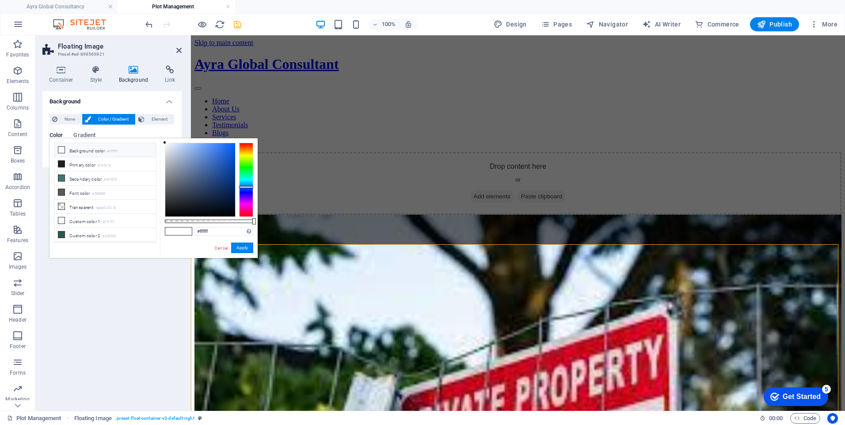
click at [242, 187] on div at bounding box center [246, 180] width 14 height 74
click at [203, 170] on div at bounding box center [200, 179] width 70 height 73
click at [213, 157] on div at bounding box center [200, 179] width 70 height 73
click at [216, 186] on div at bounding box center [200, 179] width 70 height 73
click at [218, 202] on div at bounding box center [200, 179] width 70 height 73
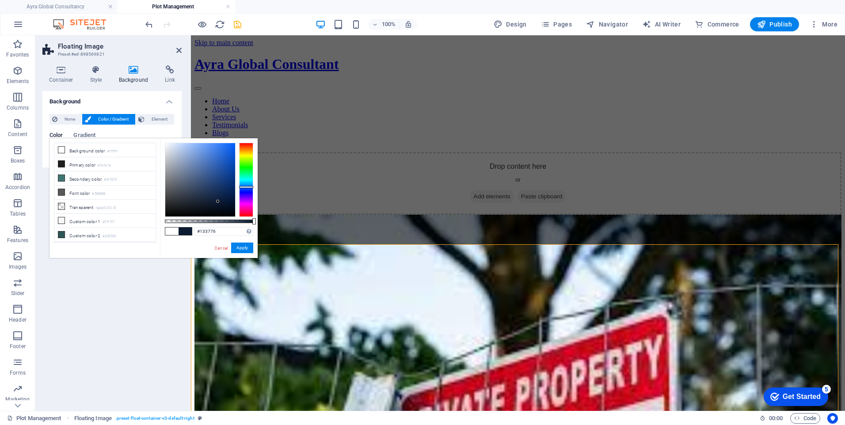
click at [224, 182] on div at bounding box center [200, 179] width 70 height 73
click at [213, 152] on div at bounding box center [200, 179] width 70 height 73
click at [210, 148] on div at bounding box center [200, 179] width 70 height 73
type input "#6795e4"
click at [203, 150] on div at bounding box center [200, 179] width 70 height 73
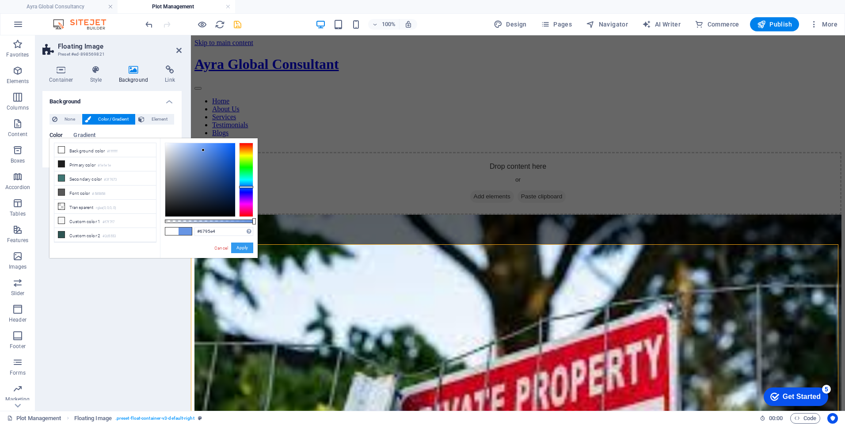
click at [240, 245] on button "Apply" at bounding box center [242, 248] width 22 height 11
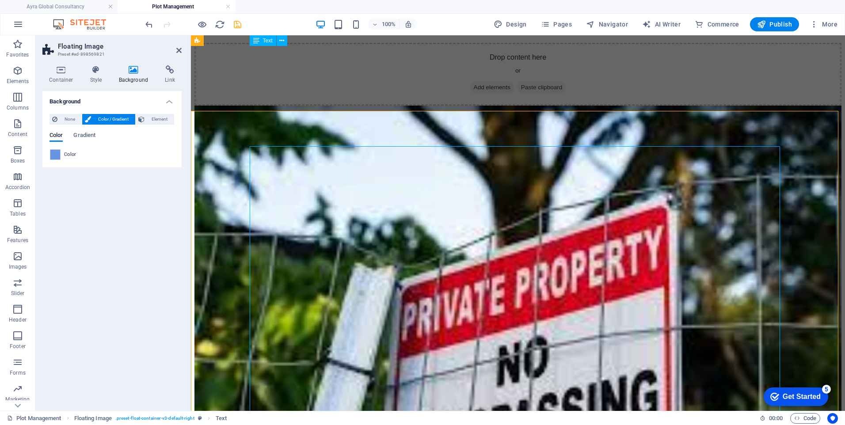
scroll to position [88, 0]
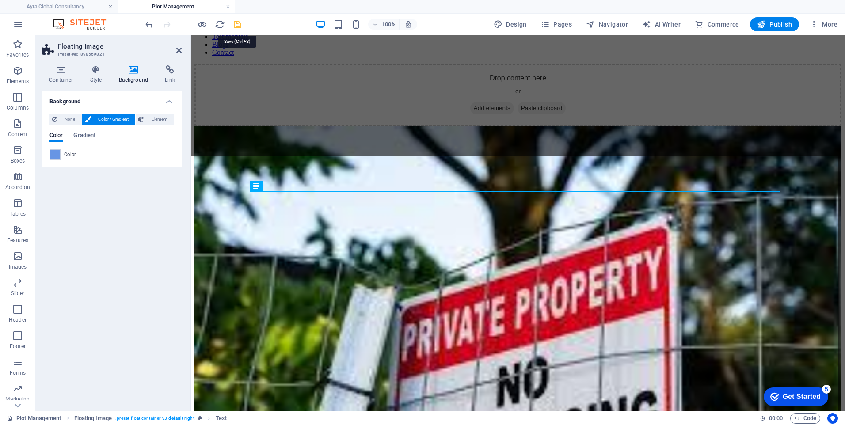
click at [234, 23] on icon "save" at bounding box center [237, 24] width 10 height 10
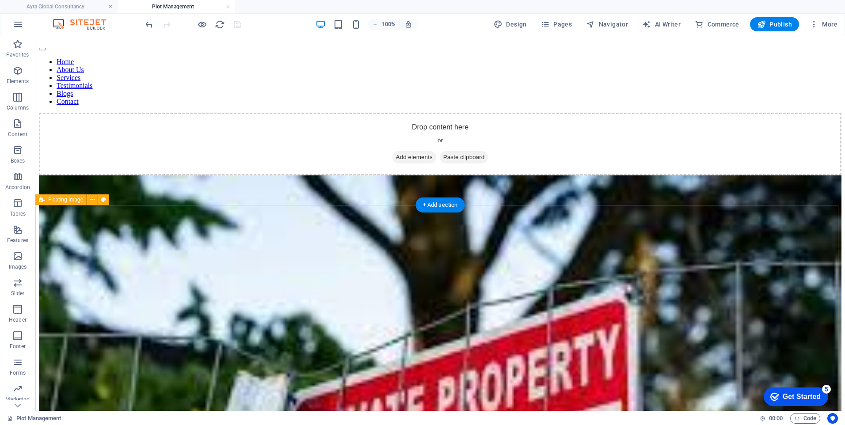
scroll to position [0, 0]
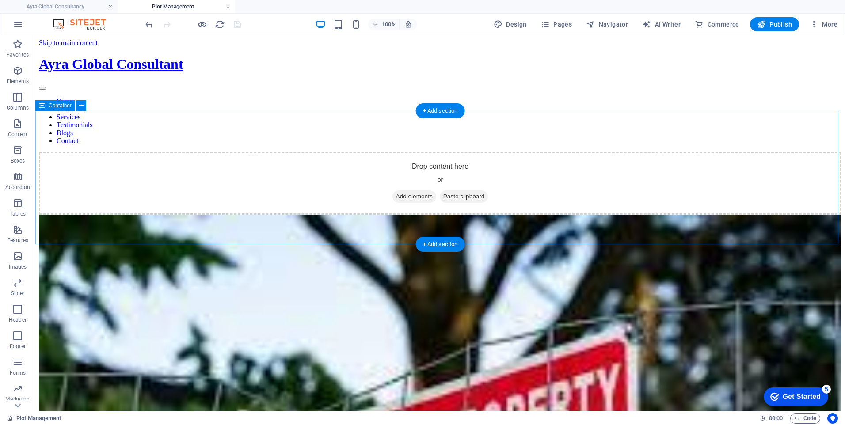
click at [260, 152] on div "Drop content here or Add elements Paste clipboard" at bounding box center [440, 183] width 803 height 63
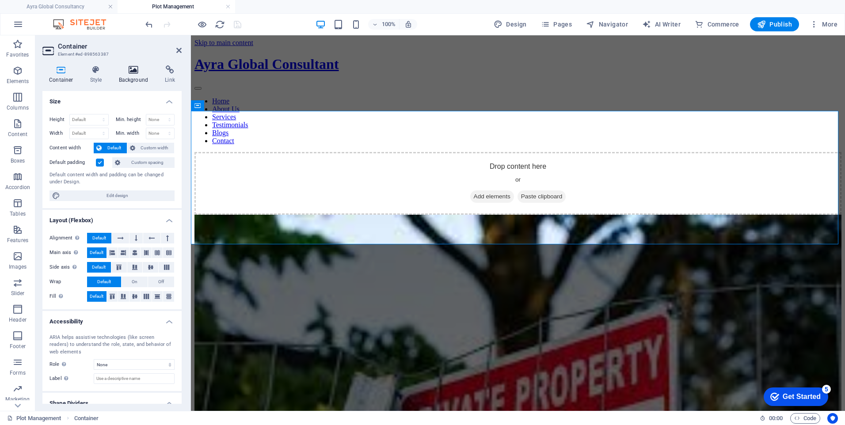
click at [133, 72] on icon at bounding box center [133, 69] width 43 height 9
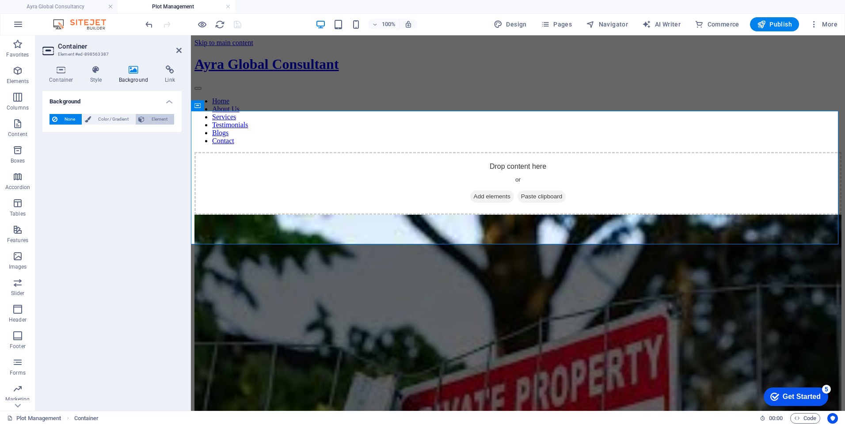
click at [158, 118] on span "Element" at bounding box center [159, 119] width 24 height 11
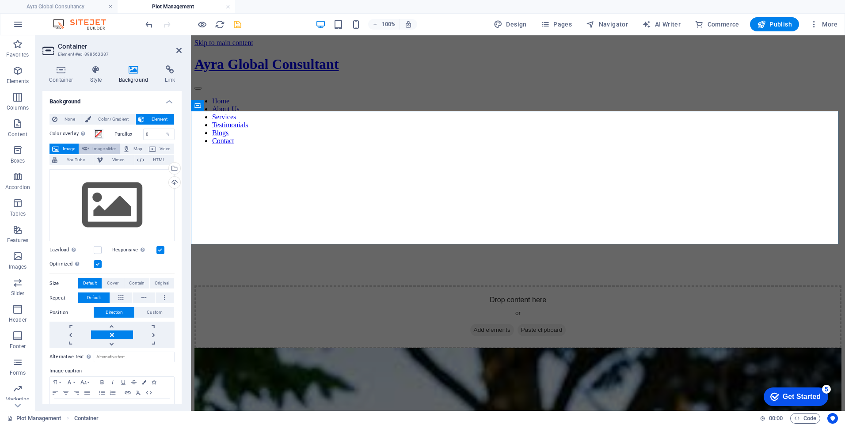
click at [101, 147] on span "Image slider" at bounding box center [103, 149] width 25 height 11
select select "ms"
select select "s"
select select "progressive"
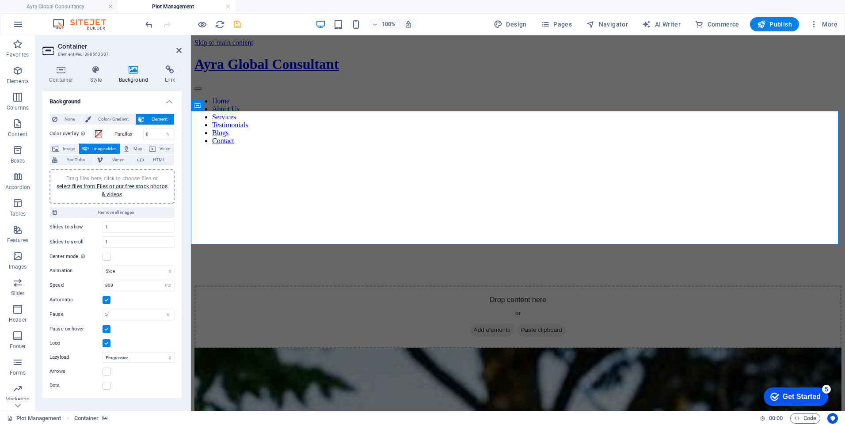
click at [108, 179] on span "Drag files here, click to choose files or select files from Files or our free s…" at bounding box center [112, 186] width 111 height 22
click at [137, 182] on div "Drag files here, click to choose files or select files from Files or our free s…" at bounding box center [112, 187] width 114 height 24
click at [122, 185] on link "select files from Files or our free stock photos & videos" at bounding box center [112, 190] width 111 height 14
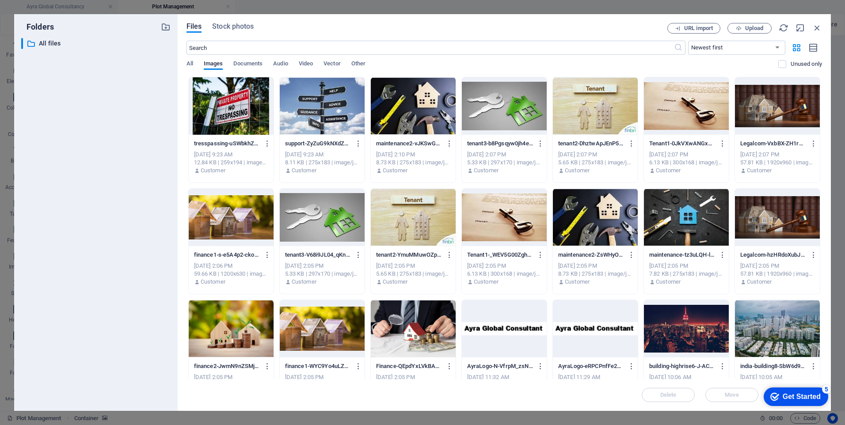
click at [251, 110] on div at bounding box center [231, 105] width 85 height 57
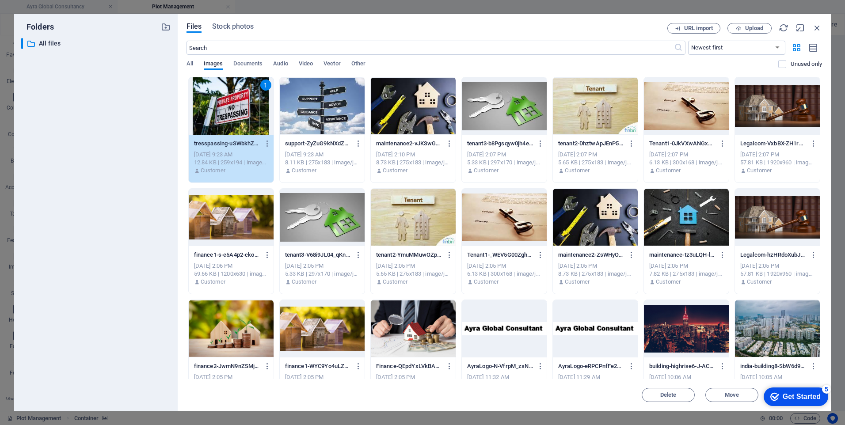
click at [251, 110] on div "1" at bounding box center [231, 105] width 85 height 57
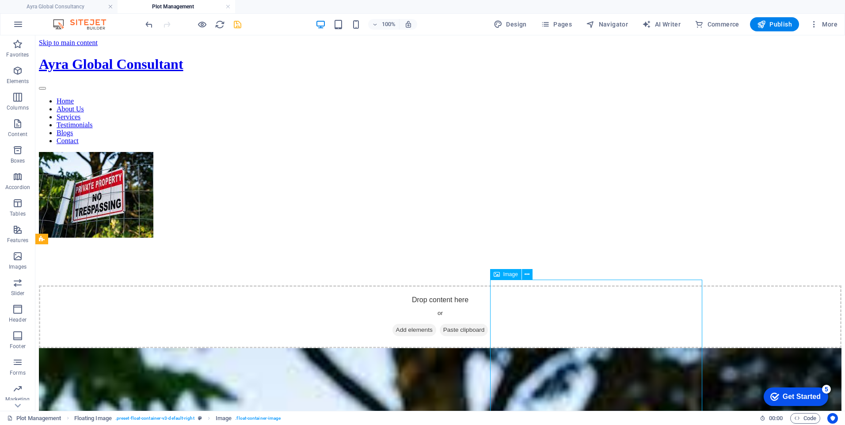
select select "%"
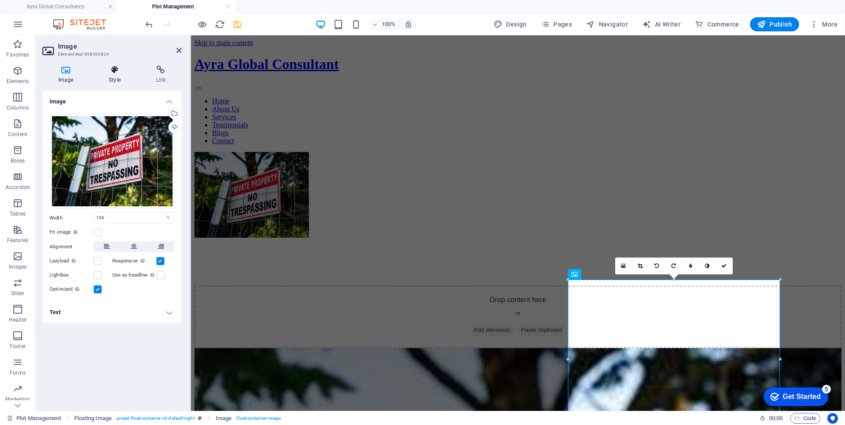
click at [112, 75] on h4 "Style" at bounding box center [116, 74] width 47 height 19
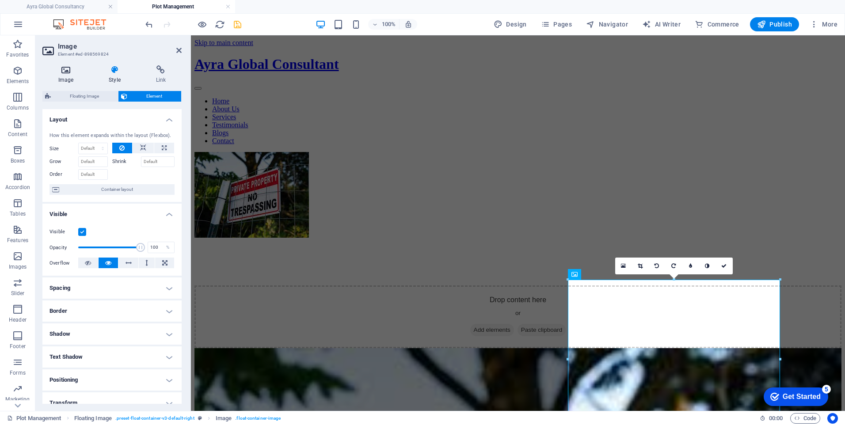
click at [62, 70] on icon at bounding box center [65, 69] width 47 height 9
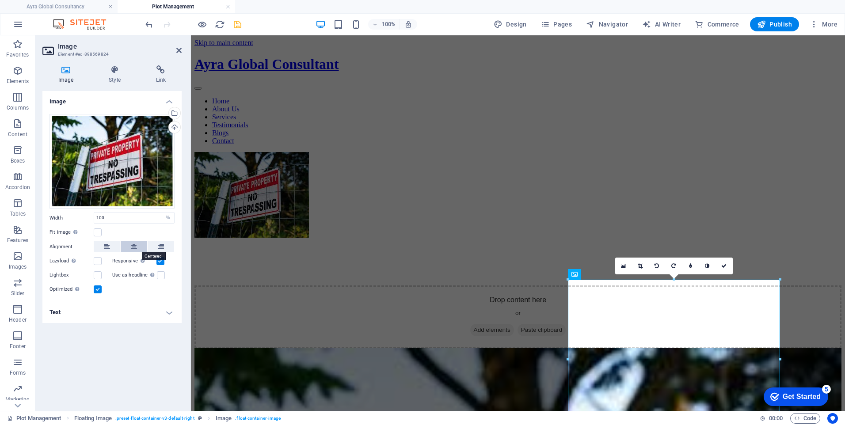
click at [133, 241] on icon at bounding box center [134, 246] width 6 height 11
click at [104, 249] on icon at bounding box center [107, 246] width 6 height 11
click at [169, 313] on h4 "Text" at bounding box center [111, 312] width 139 height 21
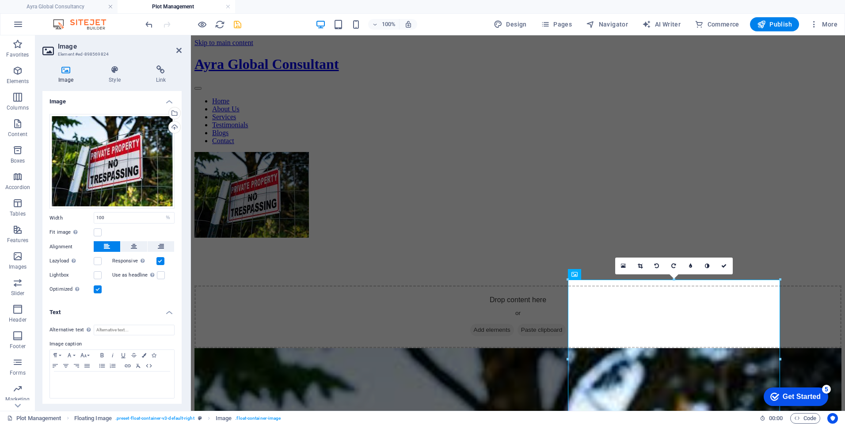
click at [169, 313] on h4 "Text" at bounding box center [111, 310] width 139 height 16
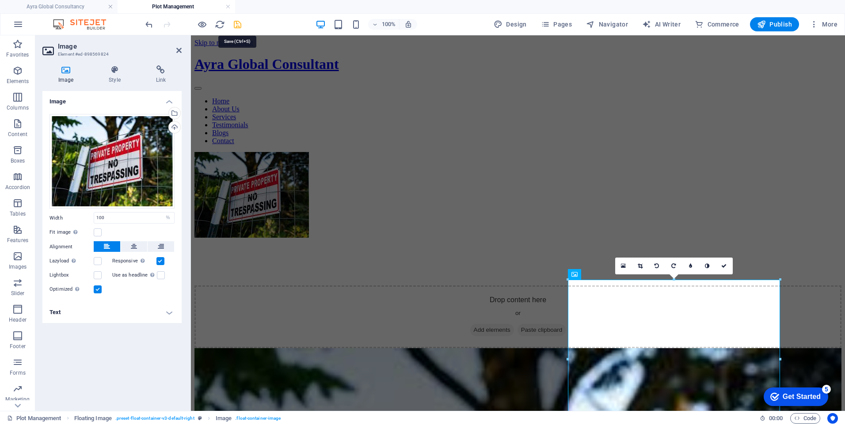
click at [236, 26] on icon "save" at bounding box center [237, 24] width 10 height 10
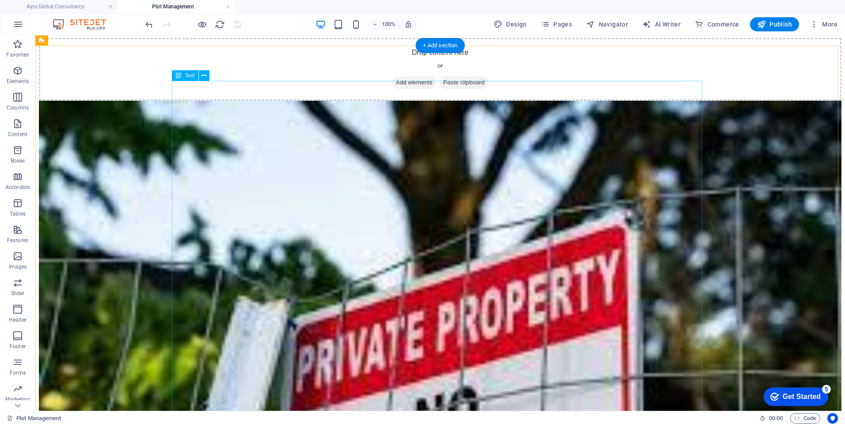
scroll to position [309, 0]
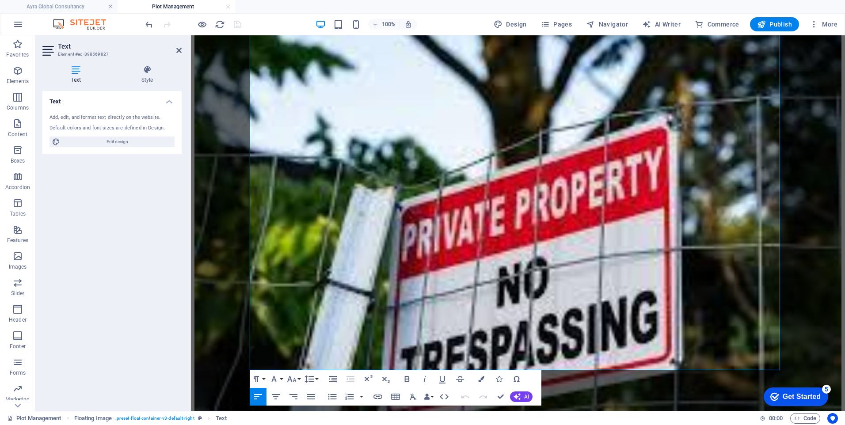
scroll to position [498, 0]
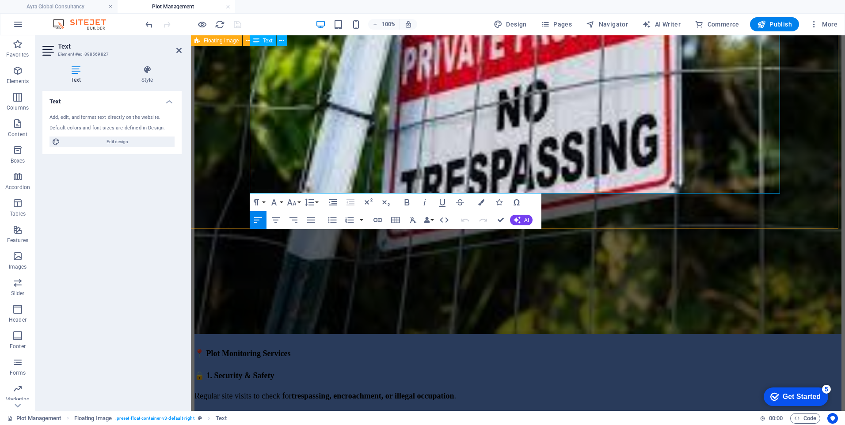
drag, startPoint x: 262, startPoint y: 147, endPoint x: 549, endPoint y: 190, distance: 290.5
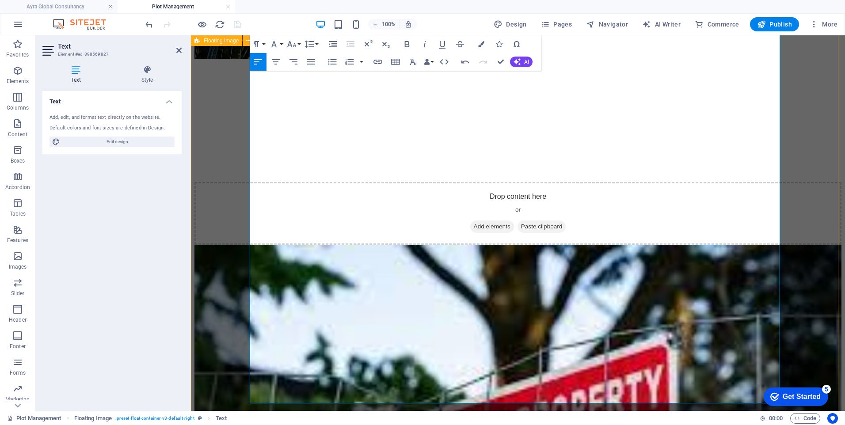
scroll to position [4, 0]
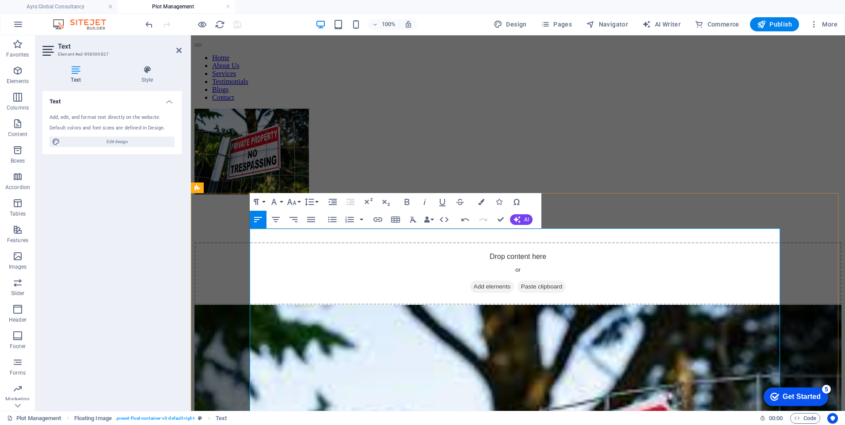
scroll to position [51, 0]
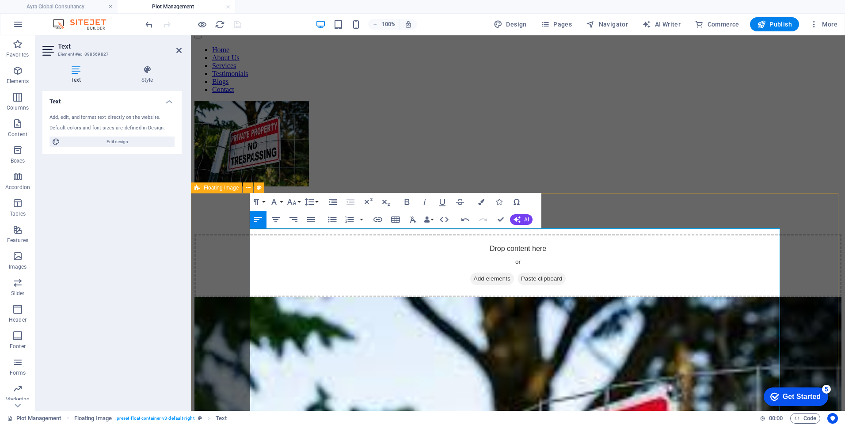
drag, startPoint x: 544, startPoint y: 269, endPoint x: 217, endPoint y: 231, distance: 328.8
drag, startPoint x: 276, startPoint y: 236, endPoint x: 268, endPoint y: 241, distance: 9.7
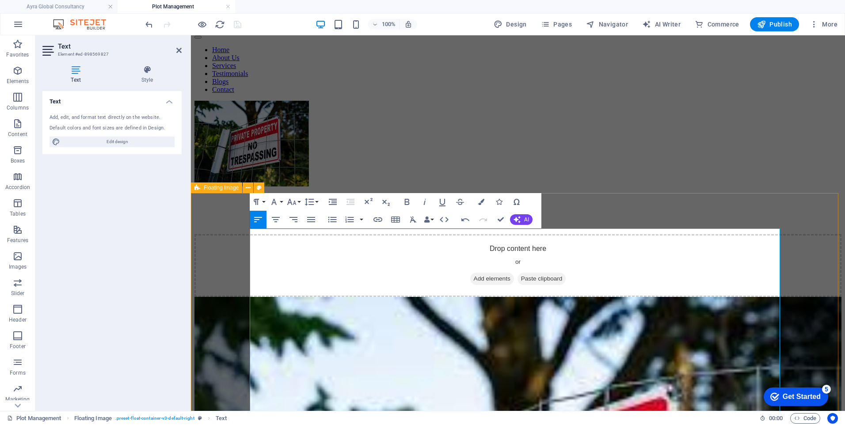
drag, startPoint x: 548, startPoint y: 270, endPoint x: 249, endPoint y: 238, distance: 300.5
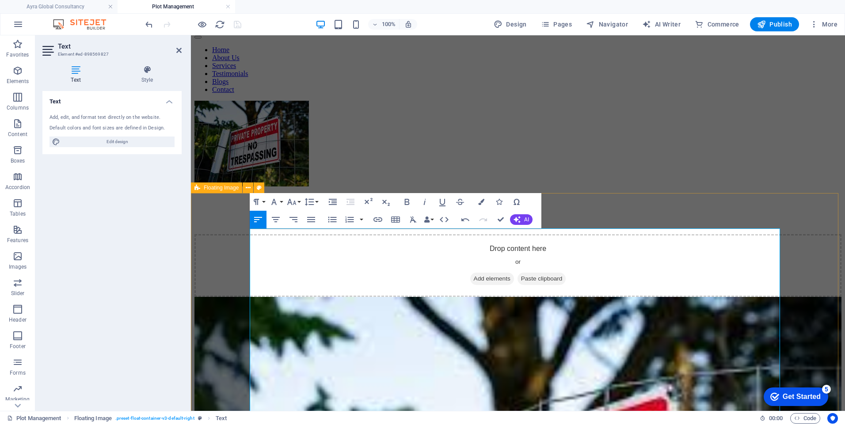
click at [148, 76] on h4 "Style" at bounding box center [147, 74] width 69 height 19
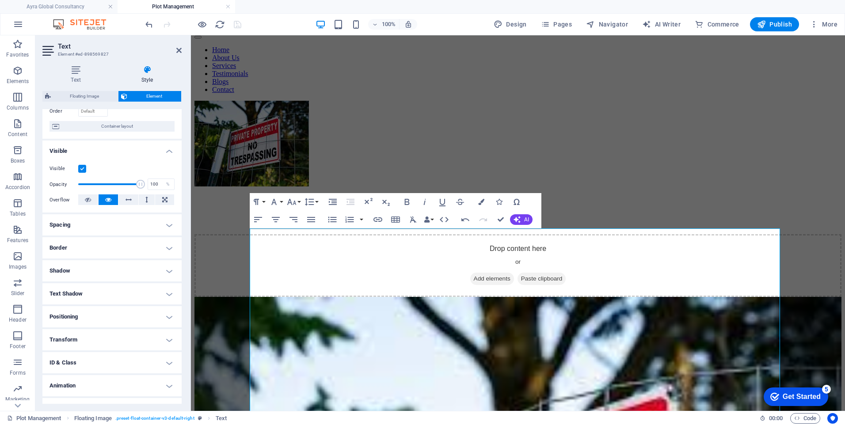
scroll to position [79, 0]
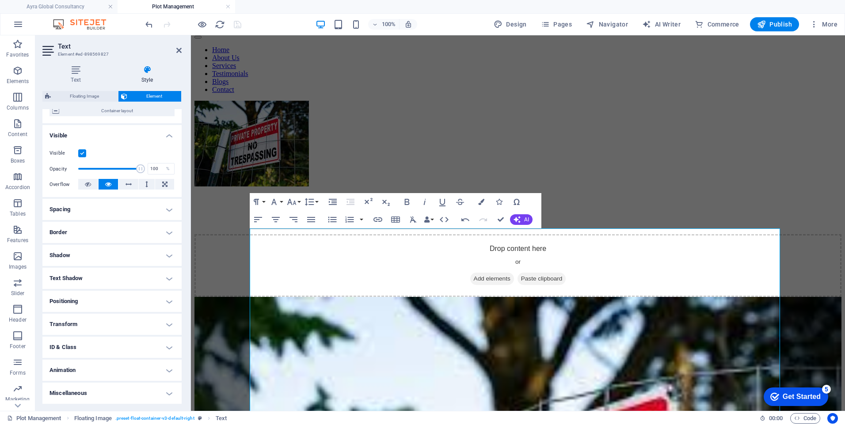
click at [166, 368] on h4 "Animation" at bounding box center [111, 370] width 139 height 21
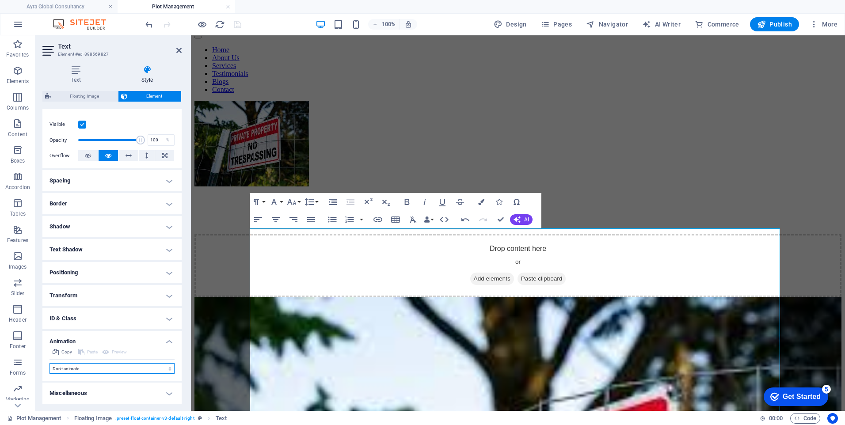
click at [166, 368] on select "Don't animate Show / Hide Slide up/down Zoom in/out Slide left to right Slide r…" at bounding box center [111, 368] width 125 height 11
select select "flash"
click at [49, 363] on select "Don't animate Show / Hide Slide up/down Zoom in/out Slide left to right Slide r…" at bounding box center [111, 368] width 125 height 11
select select "scroll"
click at [165, 369] on select "Don't animate Show / Hide Slide up/down Zoom in/out Slide left to right Slide r…" at bounding box center [111, 368] width 125 height 11
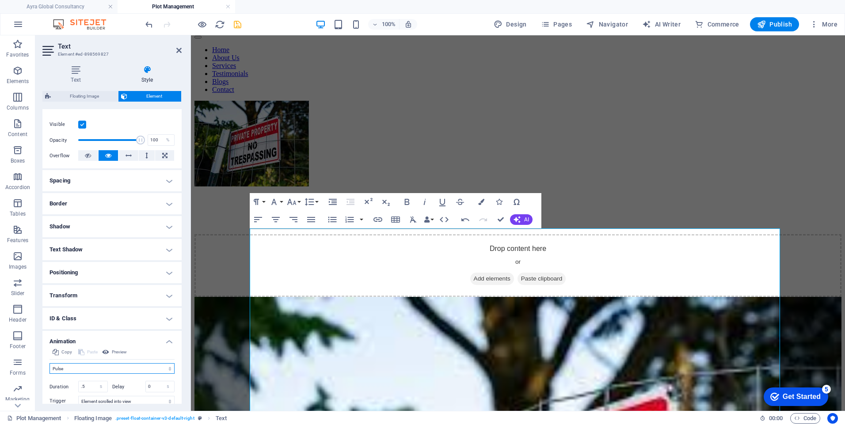
click at [49, 363] on select "Don't animate Show / Hide Slide up/down Zoom in/out Slide left to right Slide r…" at bounding box center [111, 368] width 125 height 11
click at [170, 370] on select "Don't animate Show / Hide Slide up/down Zoom in/out Slide left to right Slide r…" at bounding box center [111, 368] width 125 height 11
select select "flash"
click at [49, 363] on select "Don't animate Show / Hide Slide up/down Zoom in/out Slide left to right Slide r…" at bounding box center [111, 368] width 125 height 11
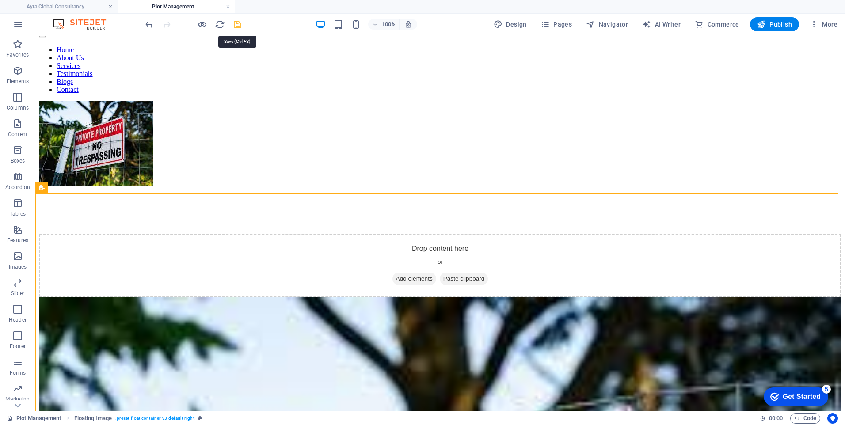
click at [239, 27] on icon "save" at bounding box center [237, 24] width 10 height 10
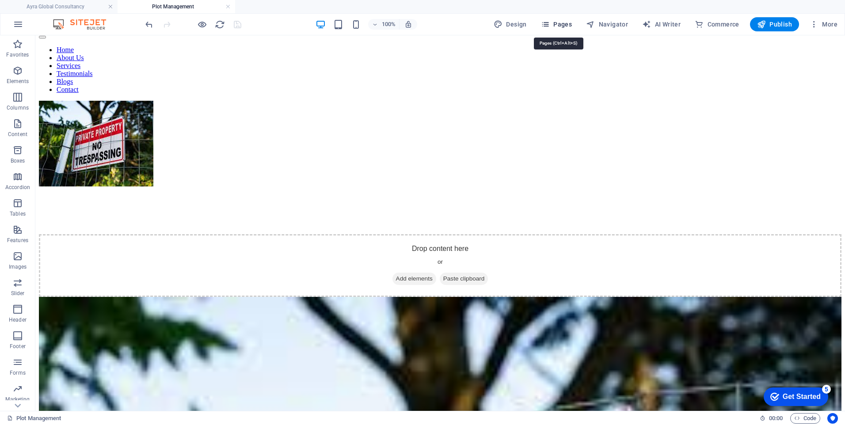
click at [563, 25] on span "Pages" at bounding box center [556, 24] width 31 height 9
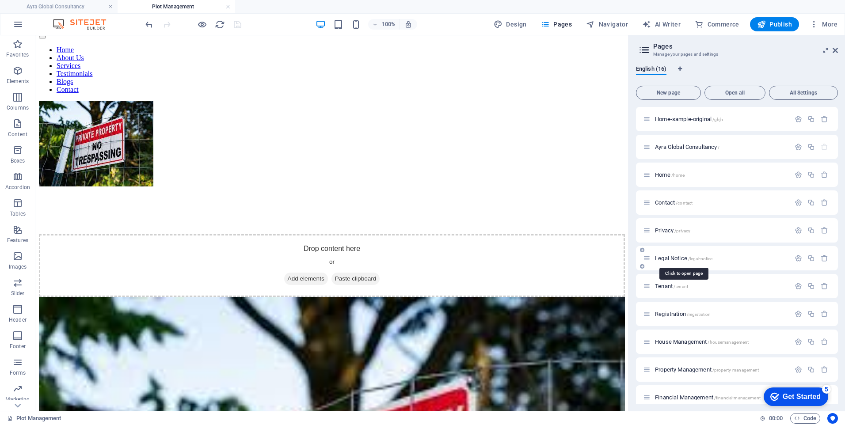
click at [663, 261] on span "Legal Notice /legal-notice" at bounding box center [683, 258] width 57 height 7
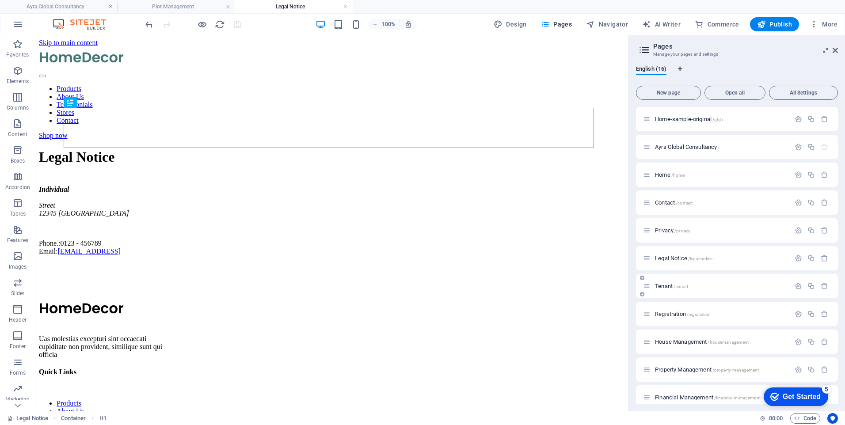
scroll to position [0, 0]
click at [682, 343] on span "House Management /housemanagement" at bounding box center [702, 342] width 94 height 7
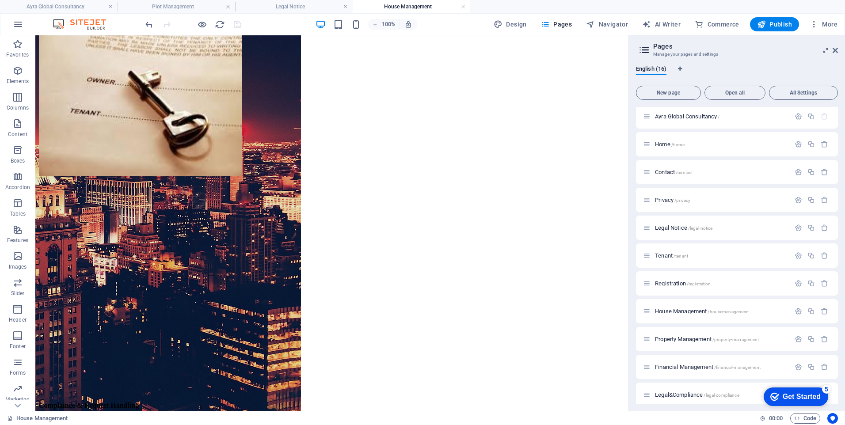
scroll to position [88, 0]
click at [679, 311] on span "Financial Management /financial-management" at bounding box center [708, 309] width 106 height 7
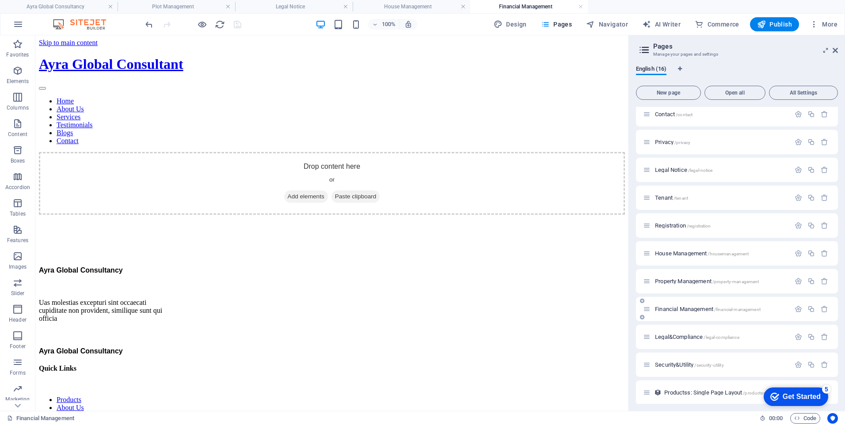
scroll to position [0, 0]
click at [669, 339] on span "Legal&Compliance /legal-compliance" at bounding box center [697, 337] width 84 height 7
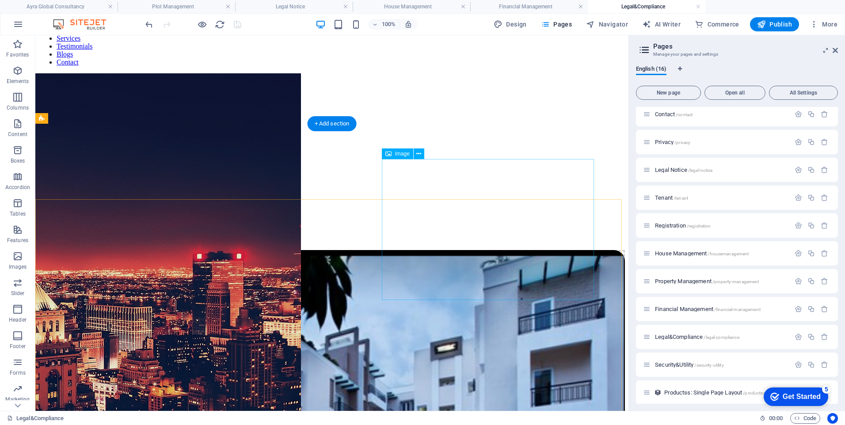
scroll to position [88, 0]
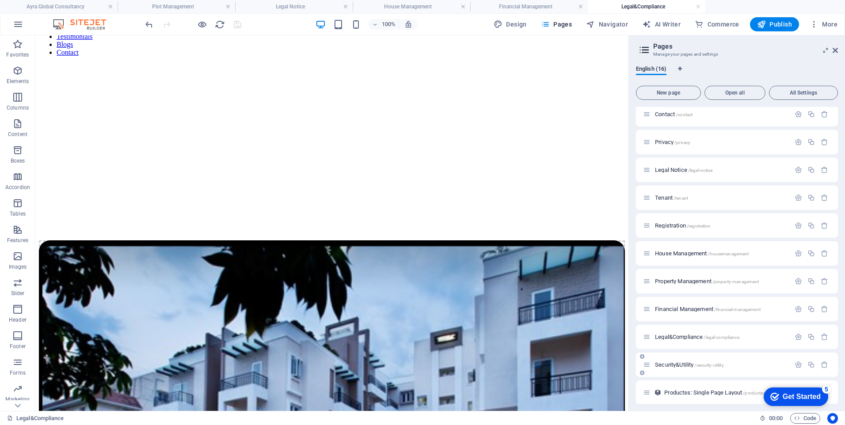
click at [685, 366] on span "Security&Utility /security-utility" at bounding box center [689, 364] width 69 height 7
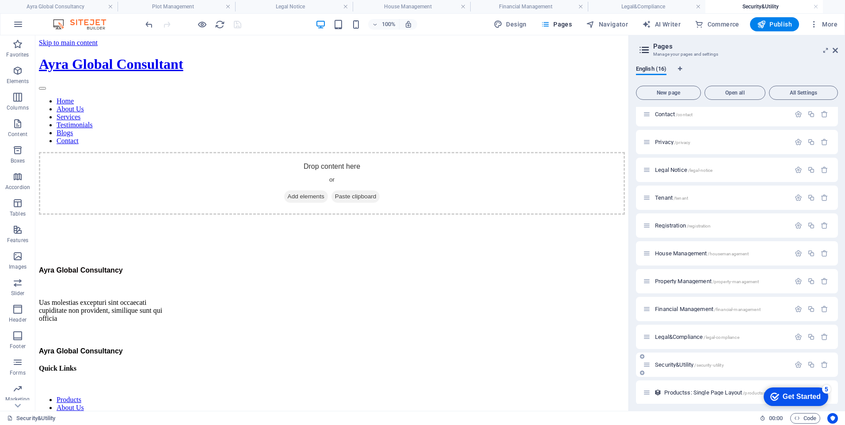
scroll to position [0, 0]
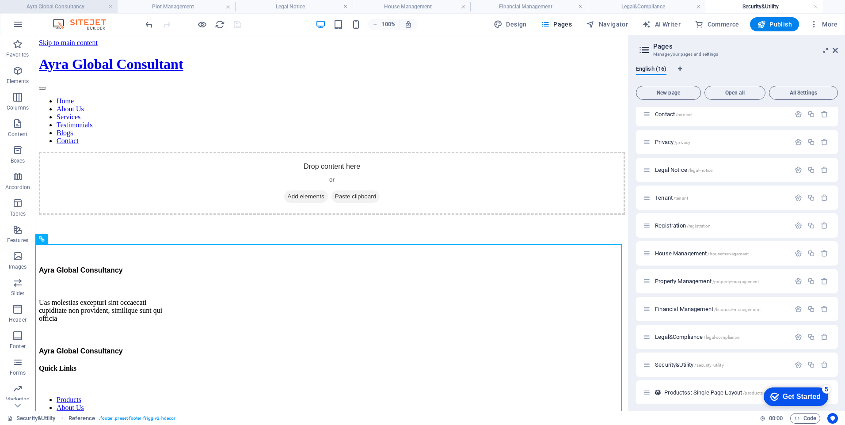
click at [67, 4] on h4 "Ayra Global Consultancy" at bounding box center [59, 7] width 118 height 10
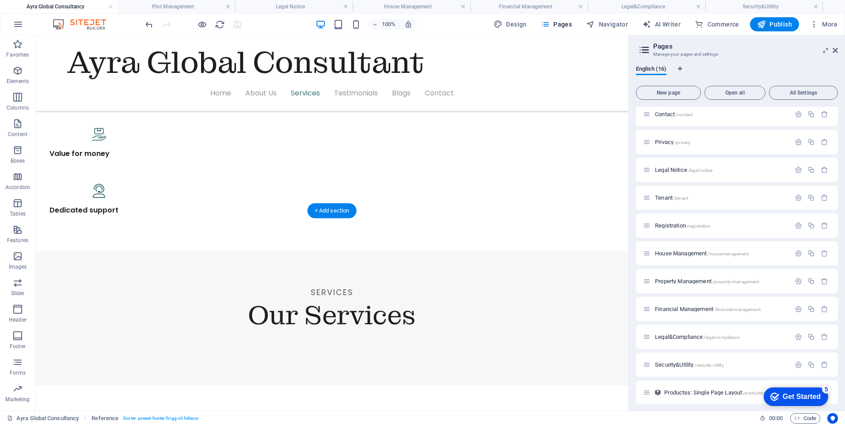
scroll to position [840, 0]
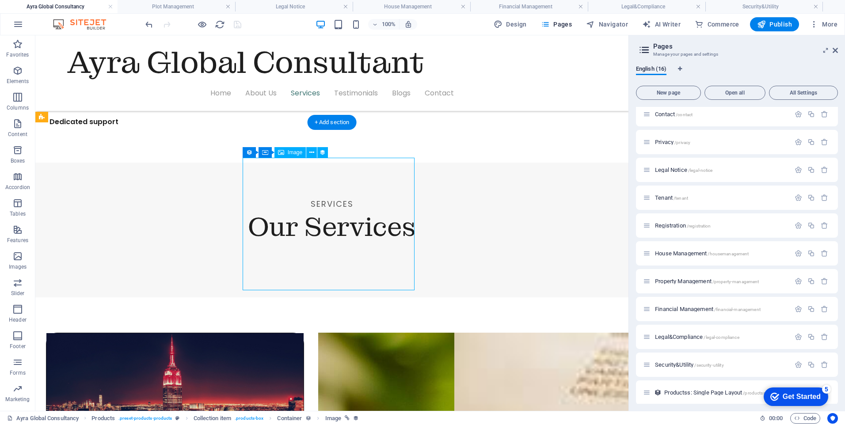
select select "px"
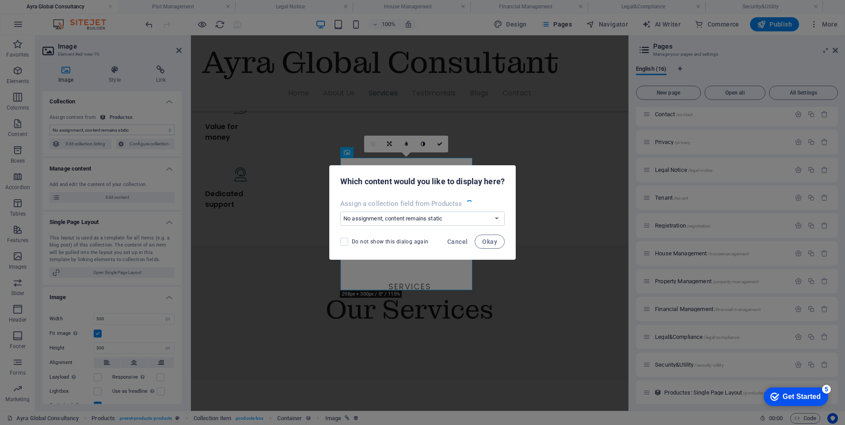
select select "image"
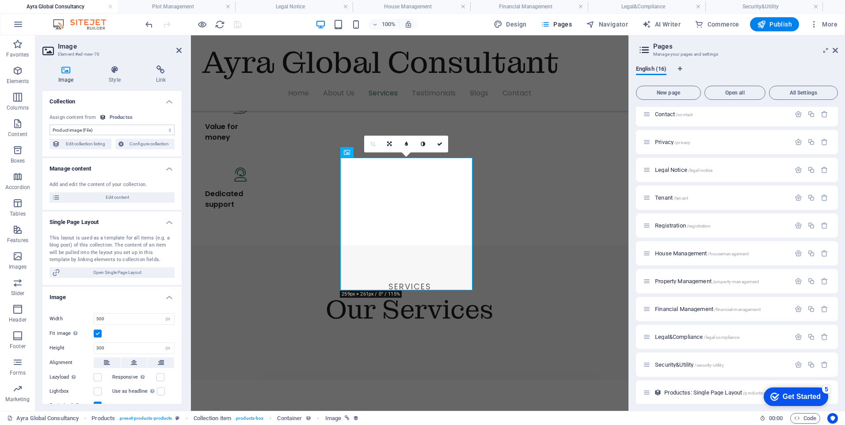
click at [159, 63] on div "Image Style Link Collection No assignment, content remains static Created at (D…" at bounding box center [111, 234] width 153 height 353
click at [160, 76] on h4 "Link" at bounding box center [161, 74] width 42 height 19
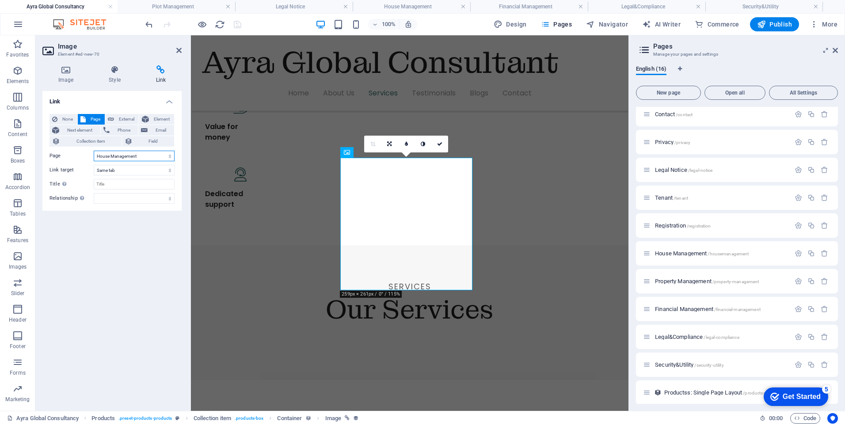
click at [171, 156] on select "Home-sample-original Ayra Global Consultancy Home Contact Privacy Legal Notice …" at bounding box center [134, 156] width 81 height 11
select select "14"
click at [94, 151] on select "Home-sample-original Ayra Global Consultancy Home Contact Privacy Legal Notice …" at bounding box center [134, 156] width 81 height 11
click at [241, 25] on icon "save" at bounding box center [237, 24] width 10 height 10
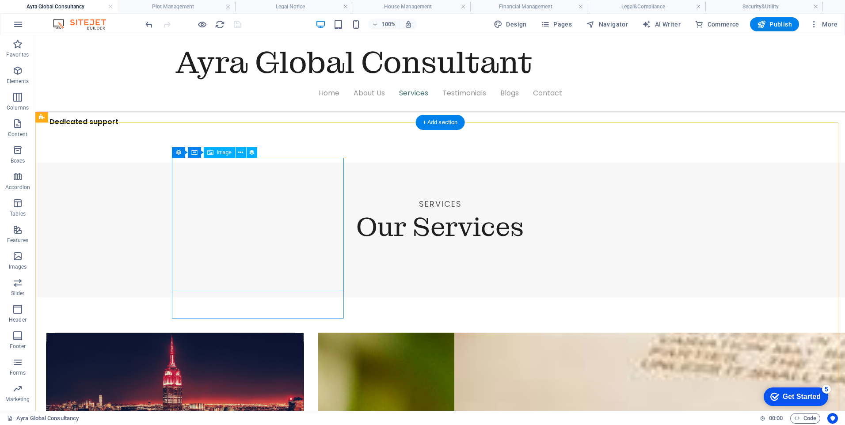
select select "image"
select select "px"
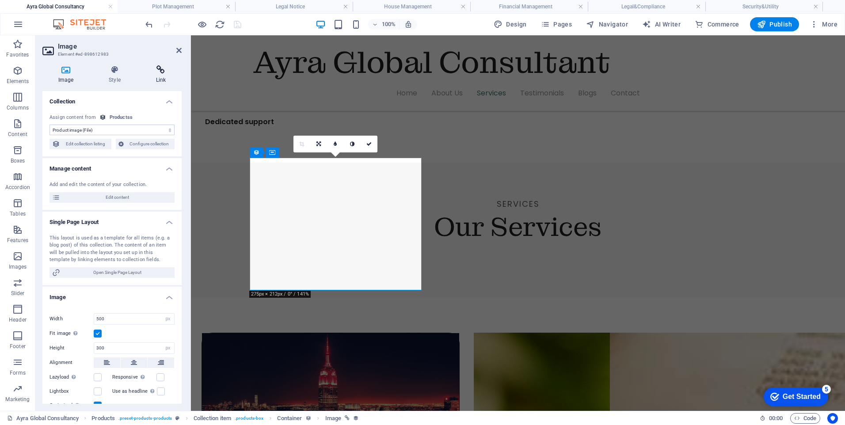
click at [162, 78] on h4 "Link" at bounding box center [161, 74] width 42 height 19
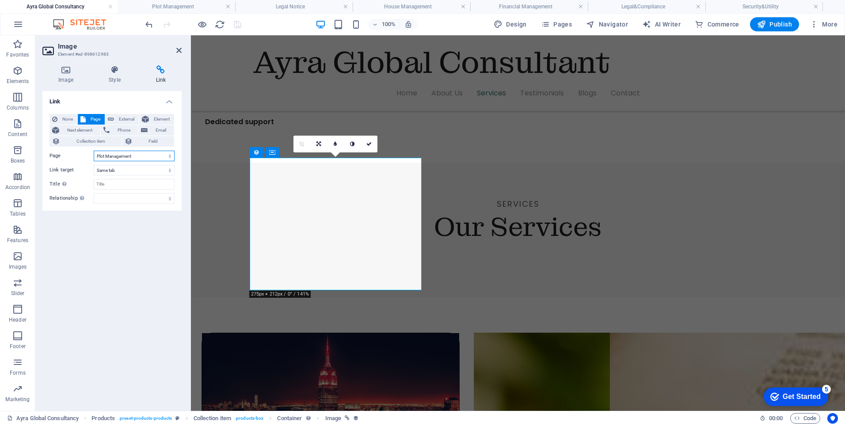
click at [166, 156] on select "Home-sample-original Ayra Global Consultancy Home Contact Privacy Legal Notice …" at bounding box center [134, 156] width 81 height 11
click at [94, 151] on select "Home-sample-original Ayra Global Consultancy Home Contact Privacy Legal Notice …" at bounding box center [134, 156] width 81 height 11
click at [167, 154] on select "Home-sample-original Ayra Global Consultancy Home Contact Privacy Legal Notice …" at bounding box center [134, 156] width 81 height 11
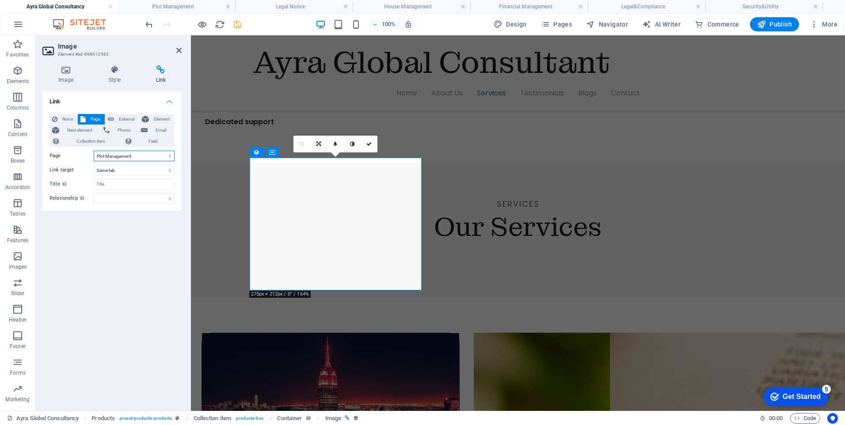
click at [94, 151] on select "Home-sample-original Ayra Global Consultancy Home Contact Privacy Legal Notice …" at bounding box center [134, 156] width 81 height 11
click at [170, 158] on select "Home-sample-original Ayra Global Consultancy Home Contact Privacy Legal Notice …" at bounding box center [134, 156] width 81 height 11
select select "9"
click at [94, 151] on select "Home-sample-original Ayra Global Consultancy Home Contact Privacy Legal Notice …" at bounding box center [134, 156] width 81 height 11
click at [236, 27] on icon "save" at bounding box center [237, 24] width 10 height 10
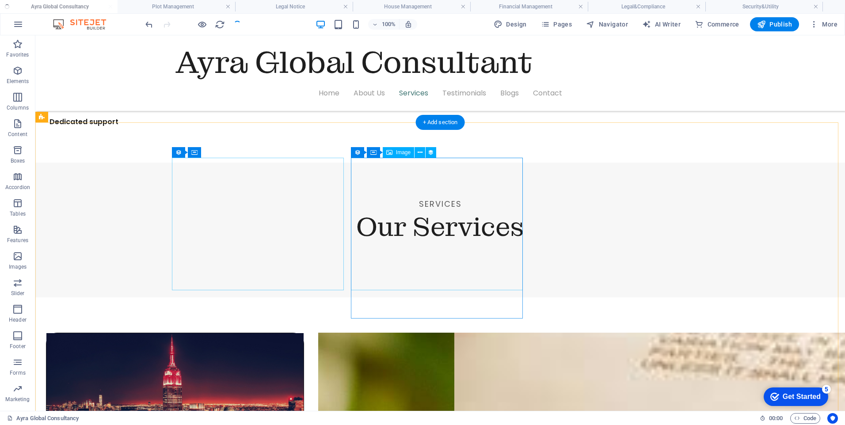
select select "image"
select select "px"
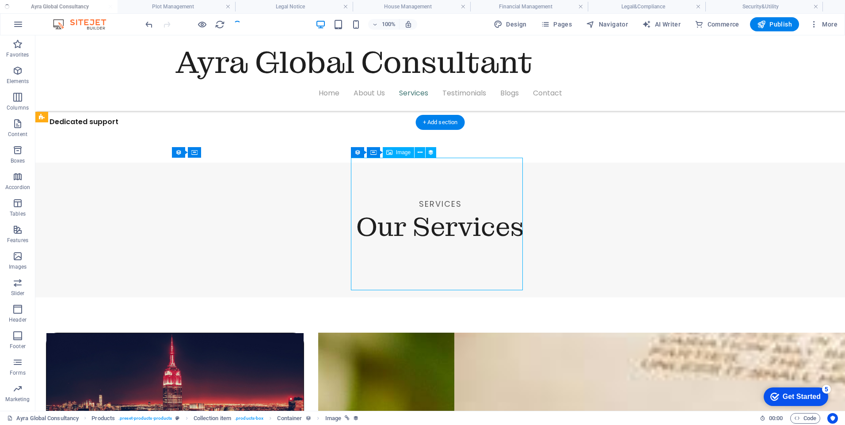
select select "9"
select select
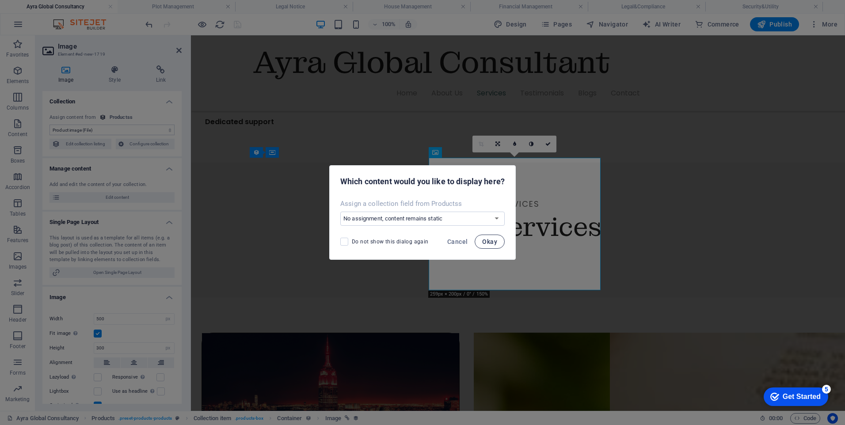
click at [486, 240] on span "Okay" at bounding box center [489, 241] width 15 height 7
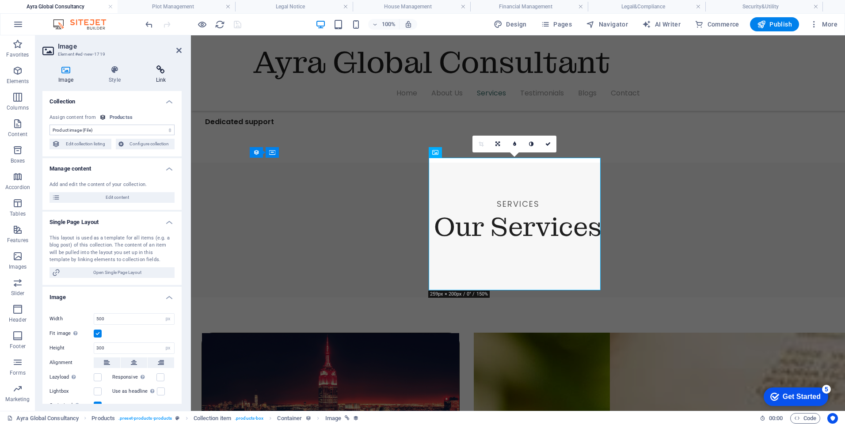
click at [163, 74] on h4 "Link" at bounding box center [161, 74] width 42 height 19
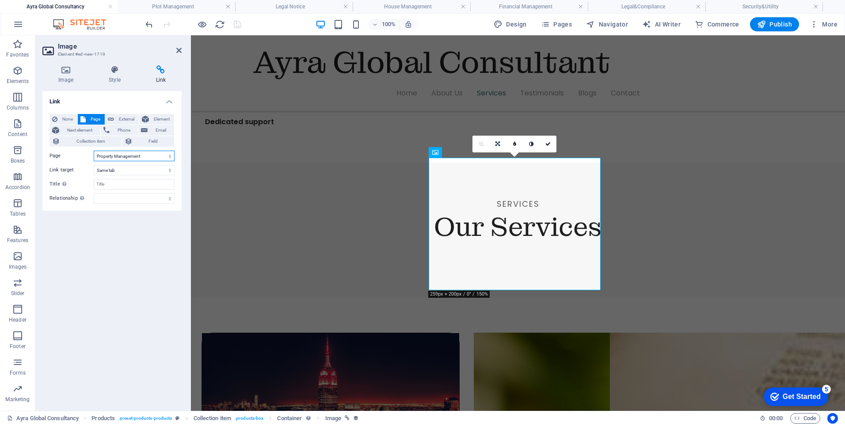
click at [171, 156] on select "Home-sample-original Ayra Global Consultancy Home Contact Privacy Legal Notice …" at bounding box center [134, 156] width 81 height 11
select select "14"
click at [94, 151] on select "Home-sample-original Ayra Global Consultancy Home Contact Privacy Legal Notice …" at bounding box center [134, 156] width 81 height 11
click at [236, 24] on icon "save" at bounding box center [237, 24] width 10 height 10
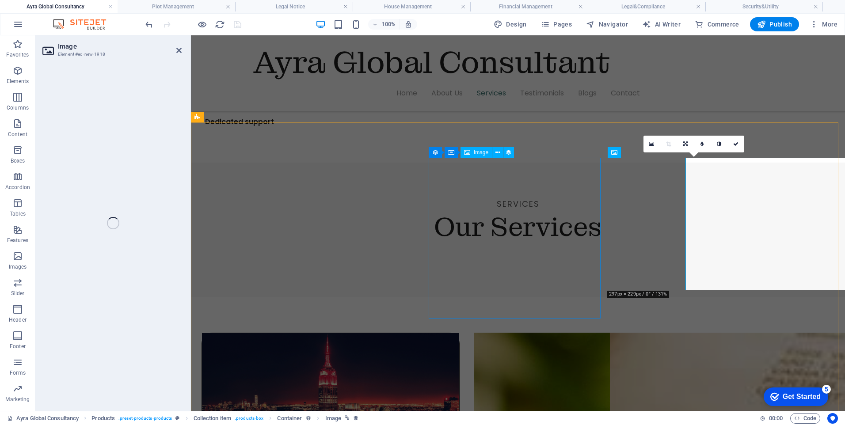
select select "image"
select select "px"
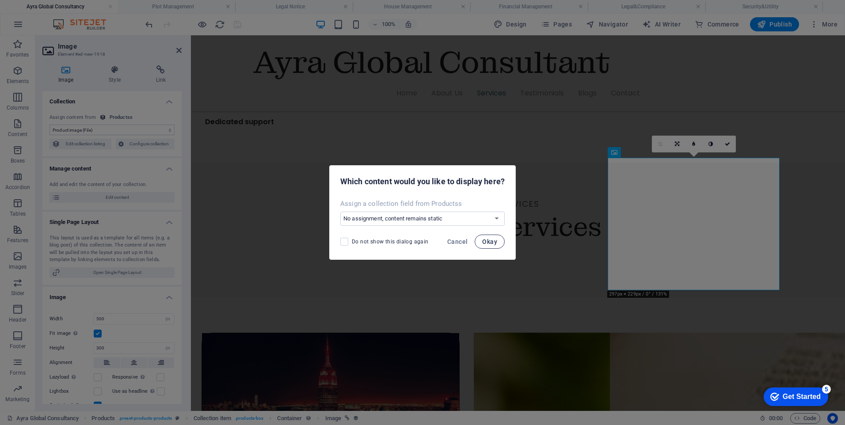
click at [487, 240] on span "Okay" at bounding box center [489, 241] width 15 height 7
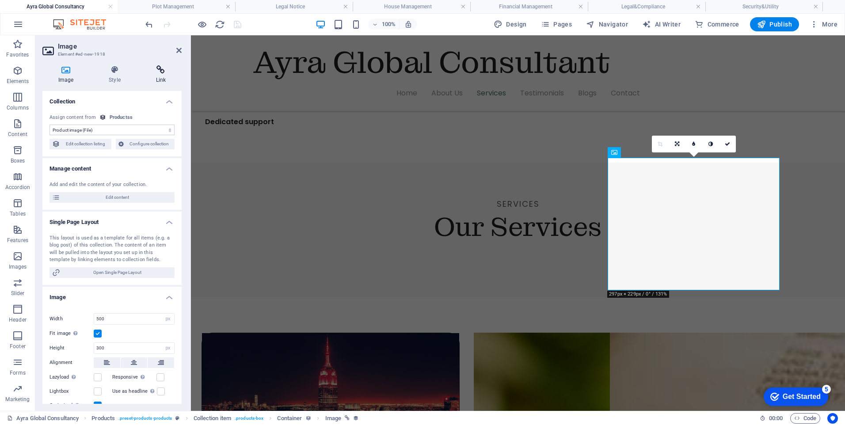
click at [160, 78] on h4 "Link" at bounding box center [161, 74] width 42 height 19
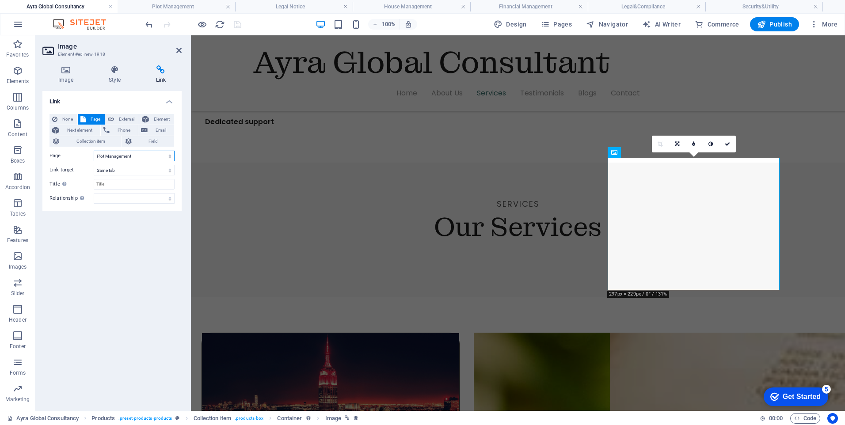
click at [170, 158] on select "Home-sample-original Ayra Global Consultancy Home Contact Privacy Legal Notice …" at bounding box center [134, 156] width 81 height 11
select select "8"
click at [94, 151] on select "Home-sample-original Ayra Global Consultancy Home Contact Privacy Legal Notice …" at bounding box center [134, 156] width 81 height 11
click at [235, 23] on icon "save" at bounding box center [237, 24] width 10 height 10
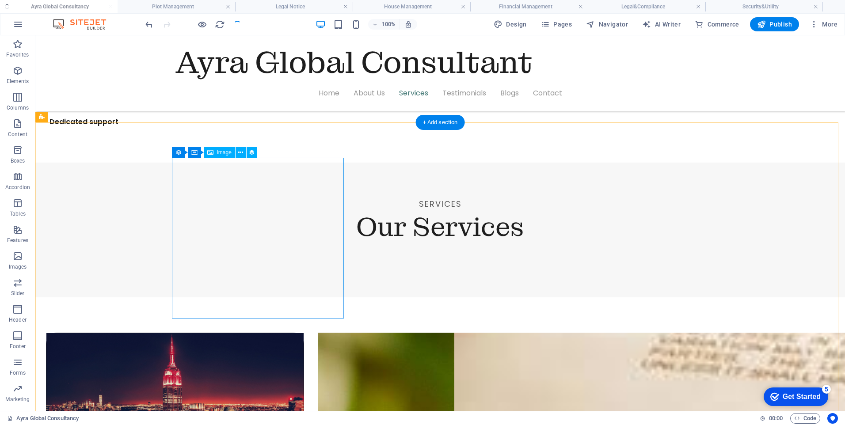
select select "image"
select select "px"
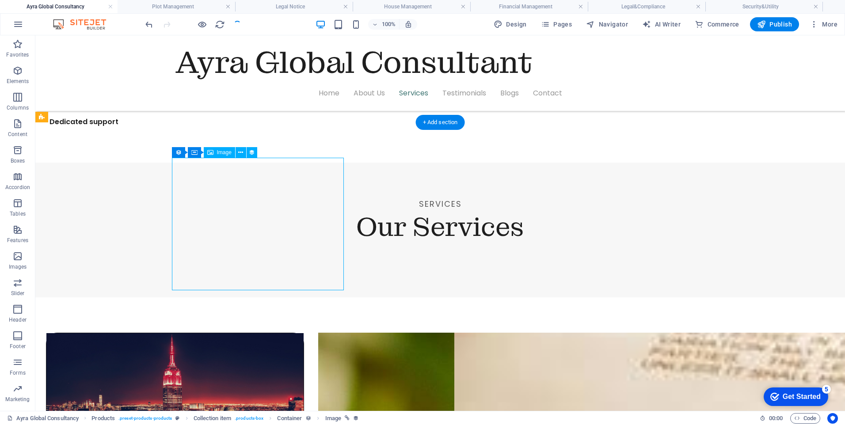
select select "8"
select select
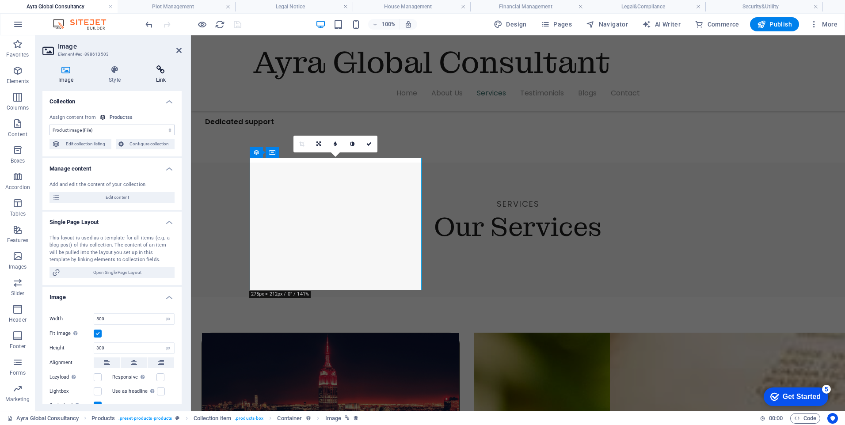
click at [157, 74] on icon at bounding box center [161, 69] width 42 height 9
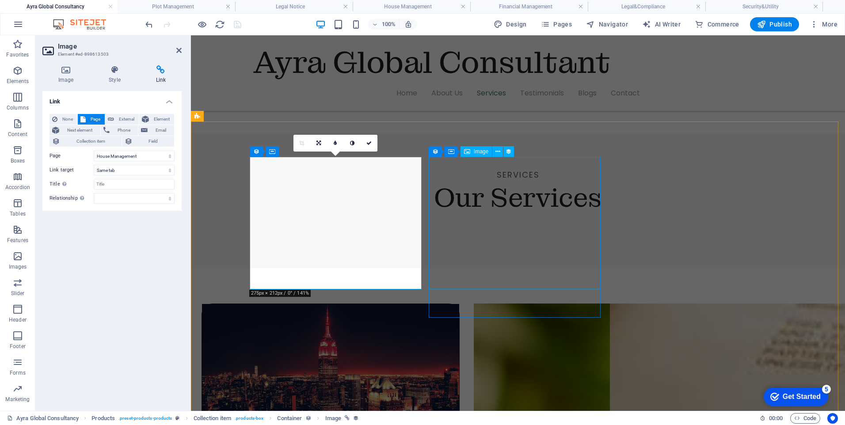
scroll to position [928, 0]
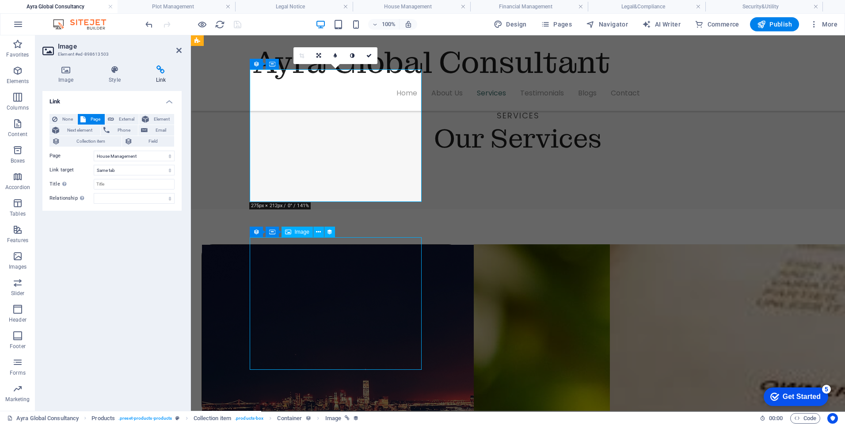
select select "image"
select select "px"
select select "8"
select select
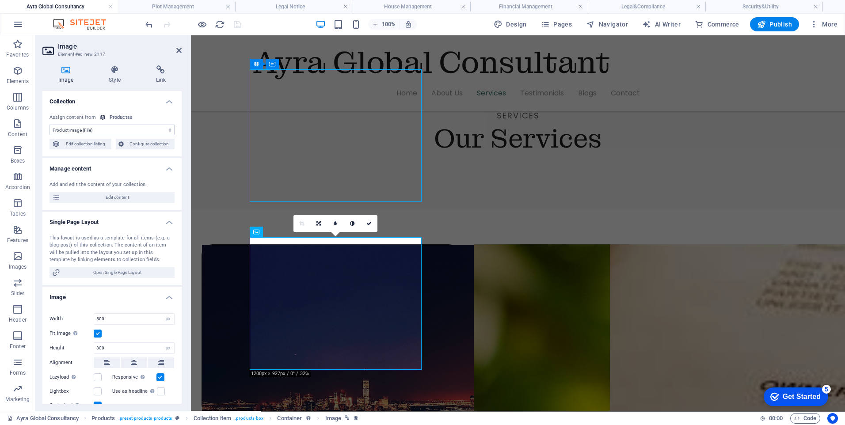
click at [158, 68] on icon at bounding box center [161, 69] width 42 height 9
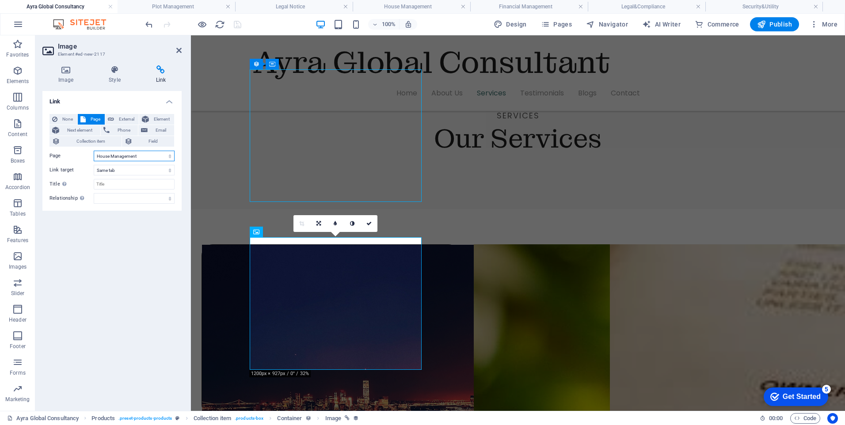
click at [172, 154] on select "Home-sample-original Ayra Global Consultancy Home Contact Privacy Legal Notice …" at bounding box center [134, 156] width 81 height 11
select select "10"
click at [94, 151] on select "Home-sample-original Ayra Global Consultancy Home Contact Privacy Legal Notice …" at bounding box center [134, 156] width 81 height 11
click at [238, 22] on icon "save" at bounding box center [237, 24] width 10 height 10
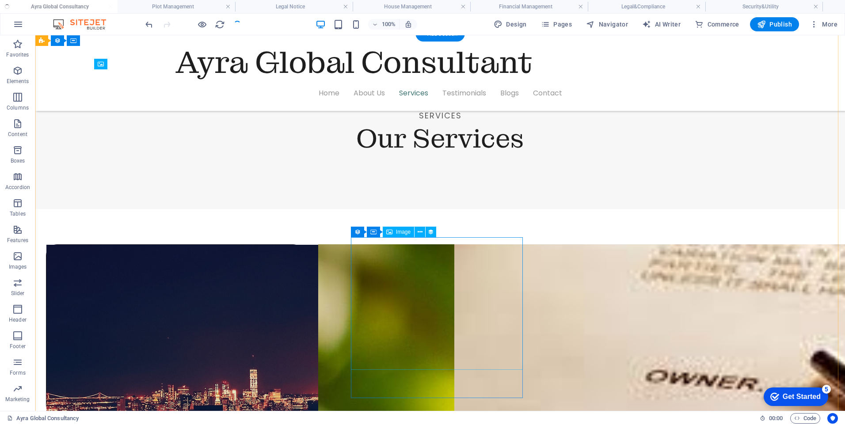
select select "image"
select select "px"
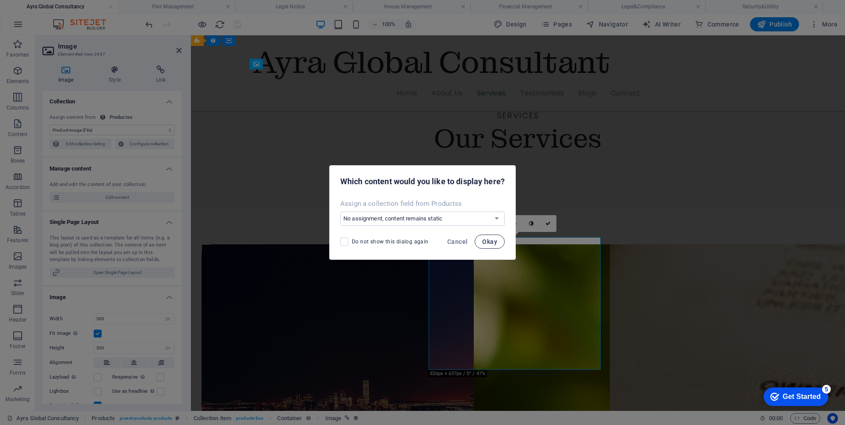
click at [476, 243] on button "Okay" at bounding box center [490, 242] width 30 height 14
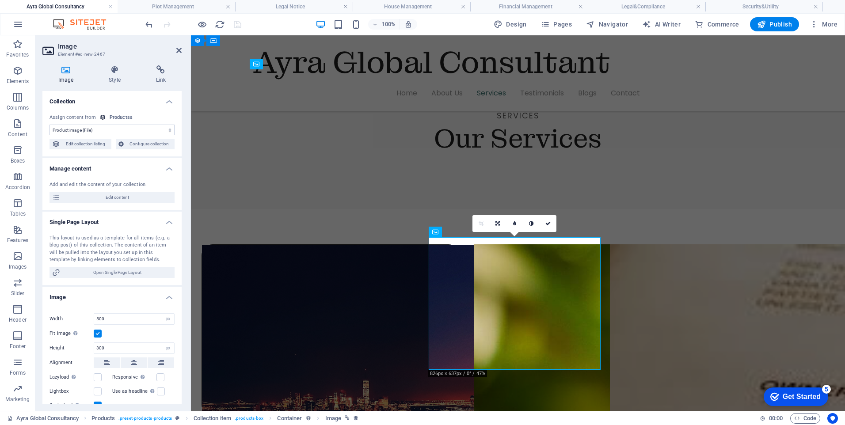
click at [165, 129] on select "No assignment, content remains static Created at (Date) Updated at (Date) Name …" at bounding box center [111, 130] width 125 height 11
click at [165, 76] on h4 "Link" at bounding box center [161, 74] width 42 height 19
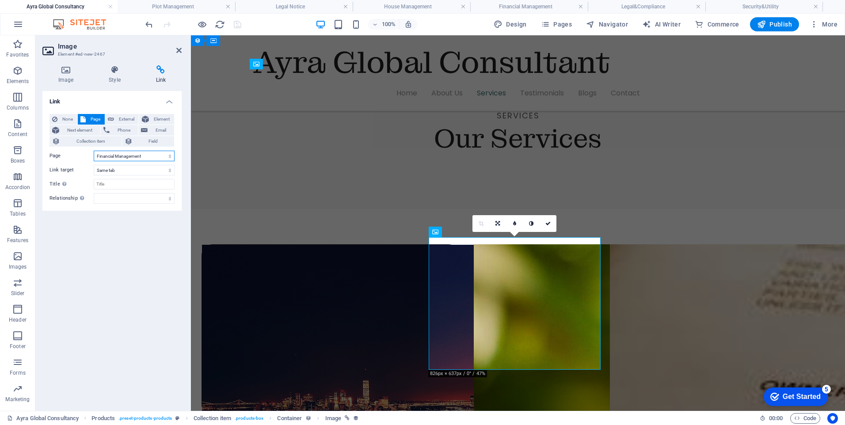
click at [172, 155] on select "Home-sample-original Ayra Global Consultancy Home Contact Privacy Legal Notice …" at bounding box center [134, 156] width 81 height 11
select select "11"
click at [94, 151] on select "Home-sample-original Ayra Global Consultancy Home Contact Privacy Legal Notice …" at bounding box center [134, 156] width 81 height 11
click at [236, 23] on icon "save" at bounding box center [237, 24] width 10 height 10
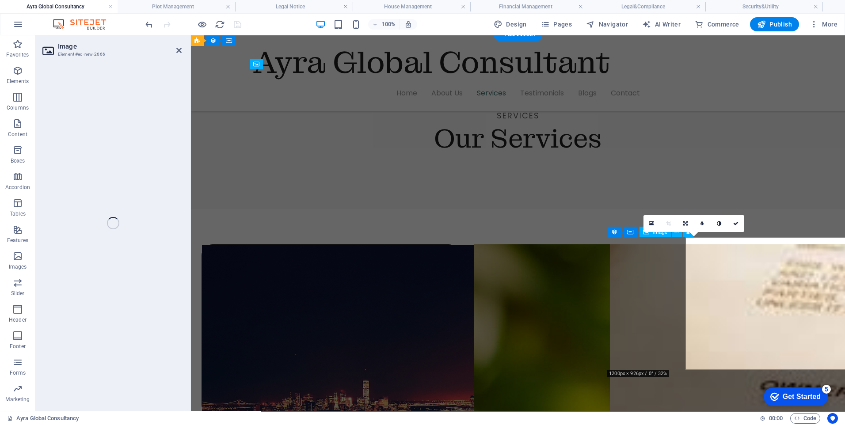
select select "image"
select select "px"
select select "11"
select select
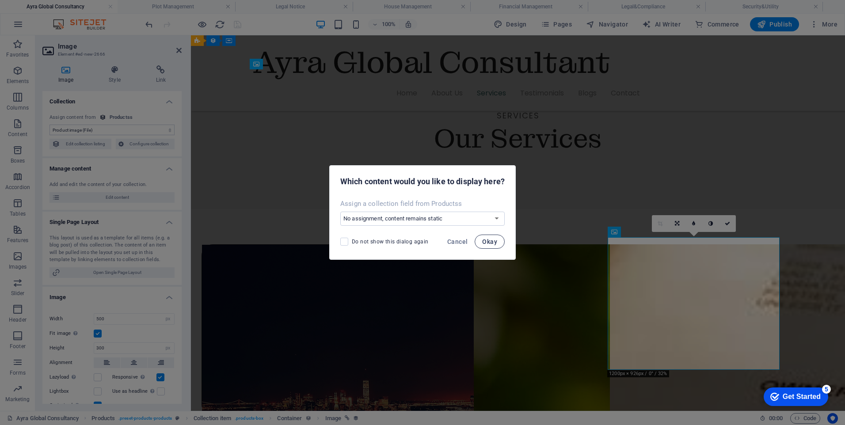
click at [487, 240] on span "Okay" at bounding box center [489, 241] width 15 height 7
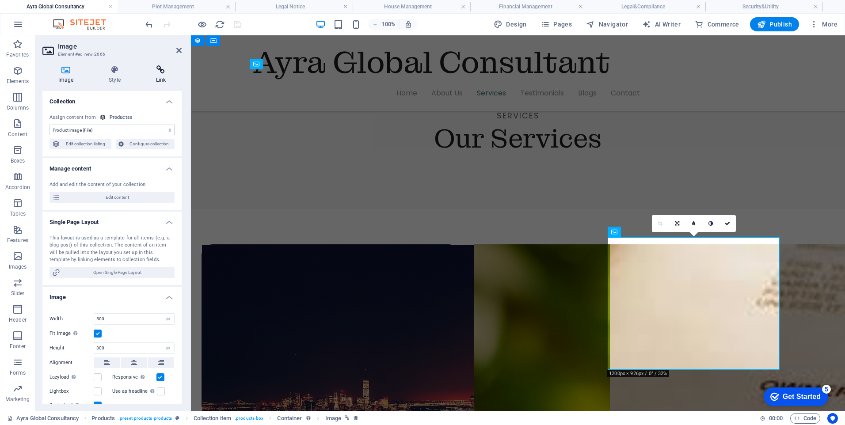
click at [164, 73] on icon at bounding box center [161, 69] width 42 height 9
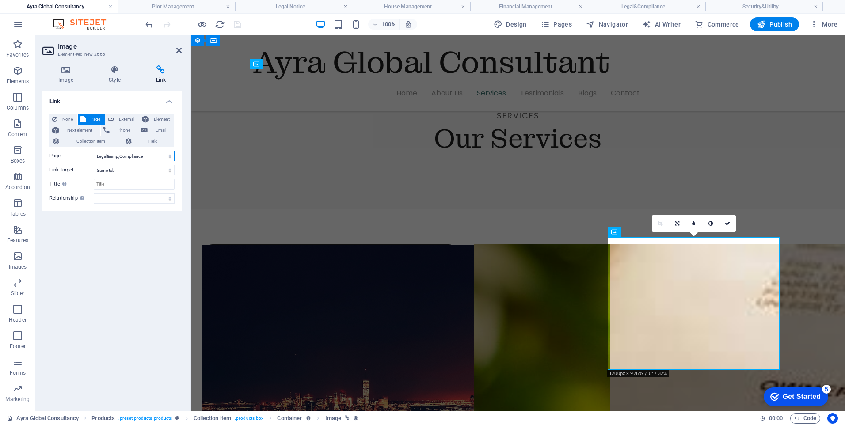
click at [168, 156] on select "Home-sample-original Ayra Global Consultancy Home Contact Privacy Legal Notice …" at bounding box center [134, 156] width 81 height 11
select select "7"
click at [94, 151] on select "Home-sample-original Ayra Global Consultancy Home Contact Privacy Legal Notice …" at bounding box center [134, 156] width 81 height 11
click at [234, 23] on icon "save" at bounding box center [237, 24] width 10 height 10
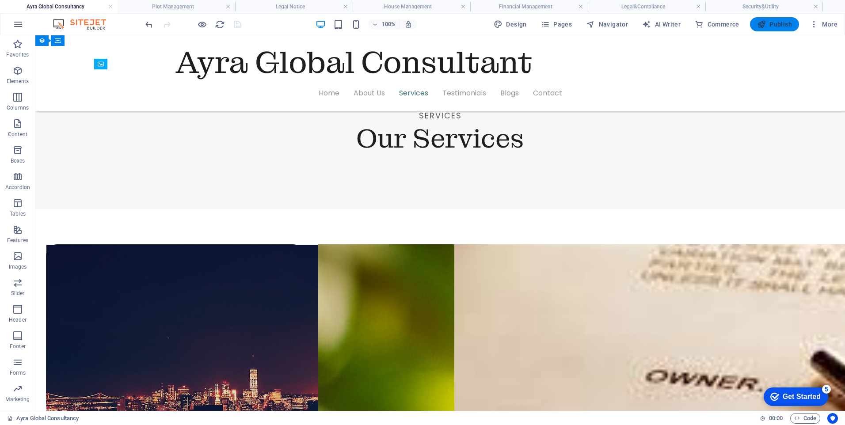
click at [775, 25] on span "Publish" at bounding box center [774, 24] width 35 height 9
